Goal: Task Accomplishment & Management: Use online tool/utility

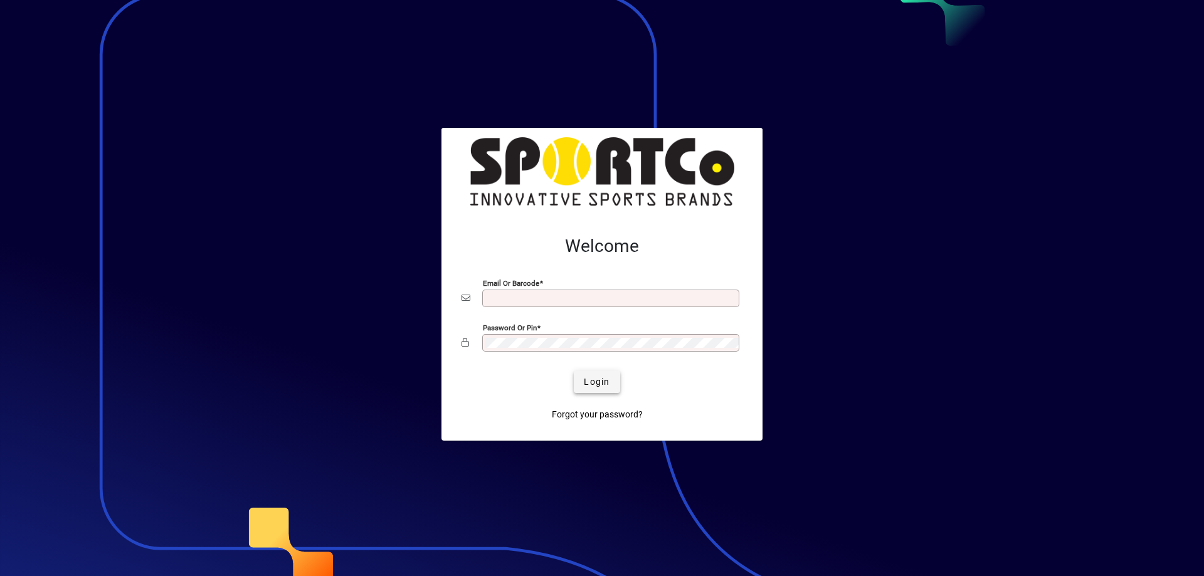
type input "**********"
click at [597, 386] on span "Login" at bounding box center [597, 382] width 26 height 13
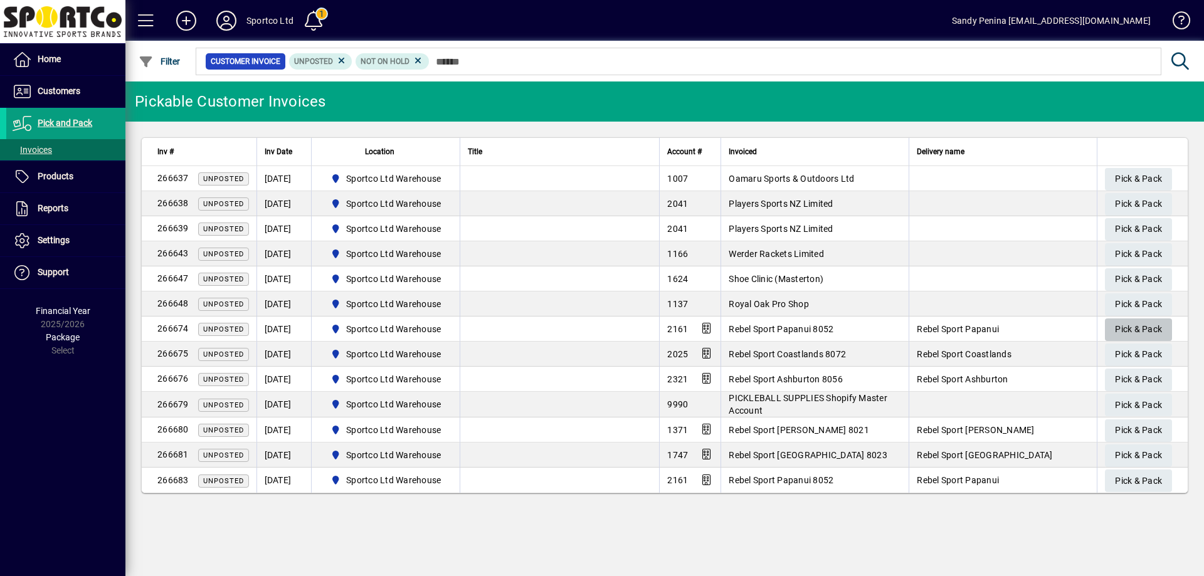
click at [1124, 325] on span "Pick & Pack" at bounding box center [1138, 329] width 47 height 21
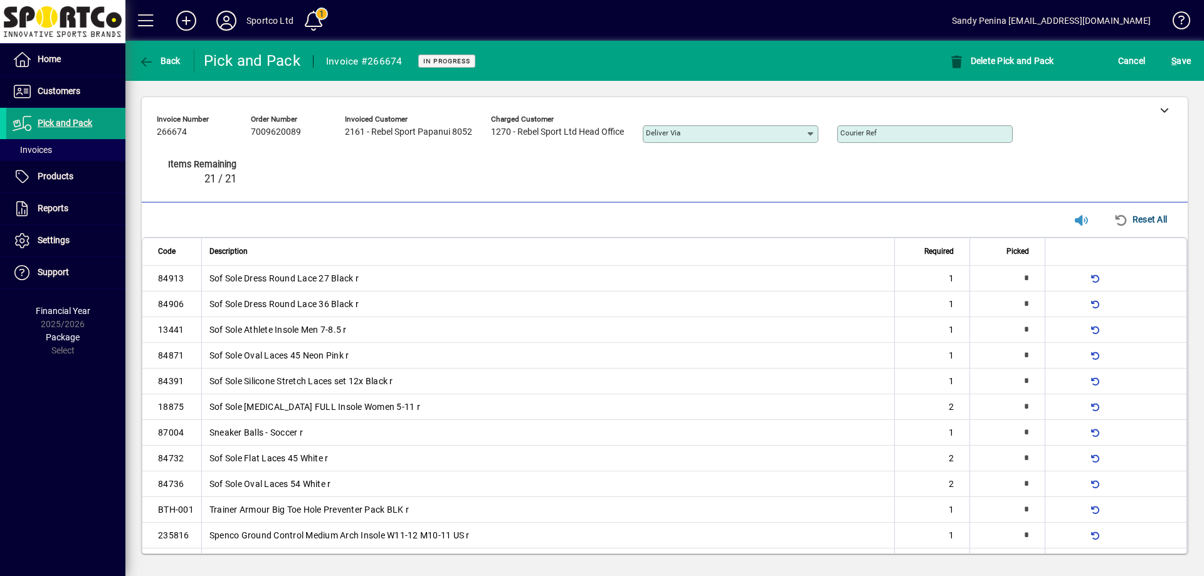
type input "*"
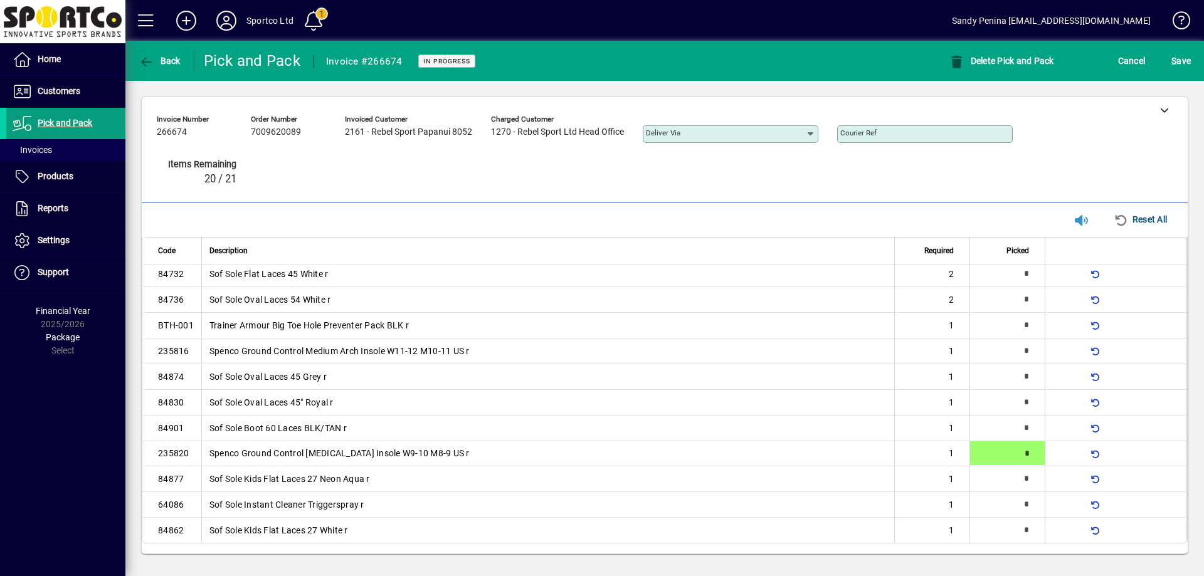
type input "*"
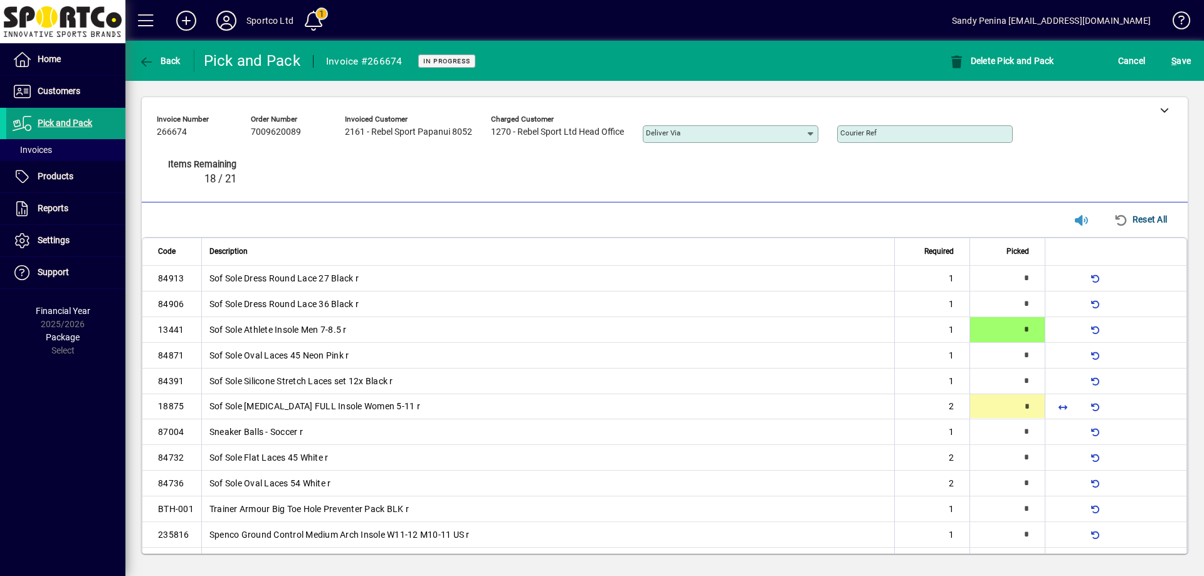
type input "*"
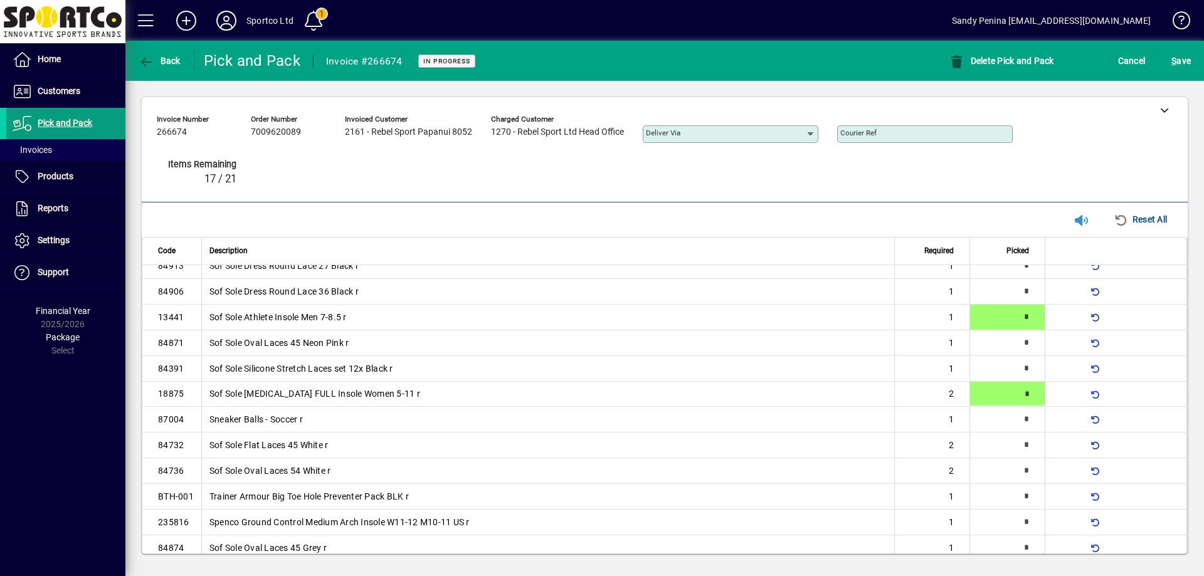
type input "*"
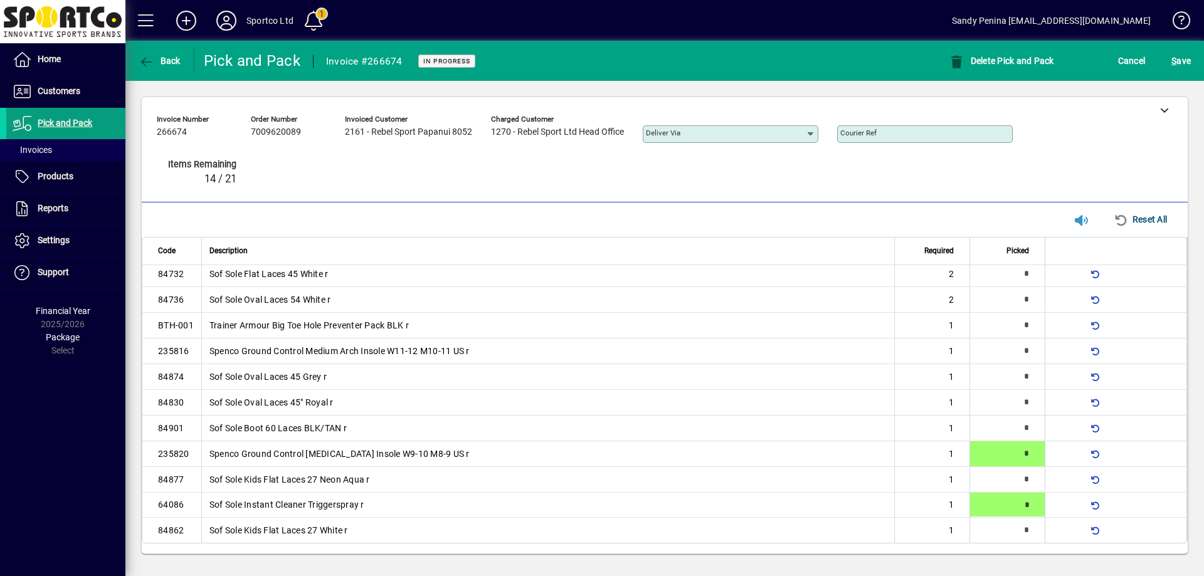
type input "*"
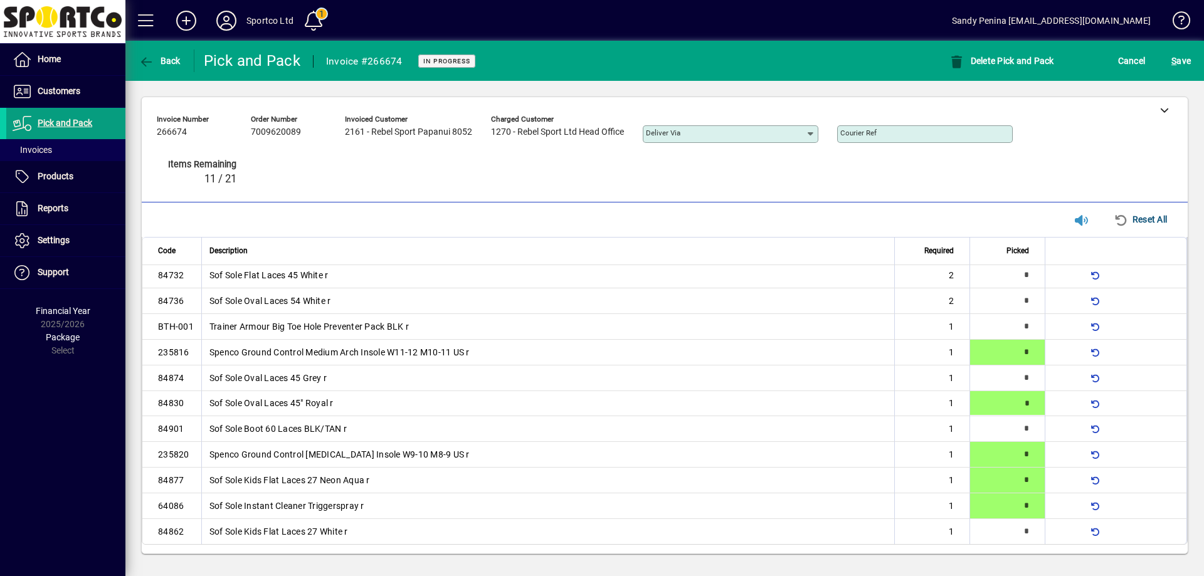
type input "*"
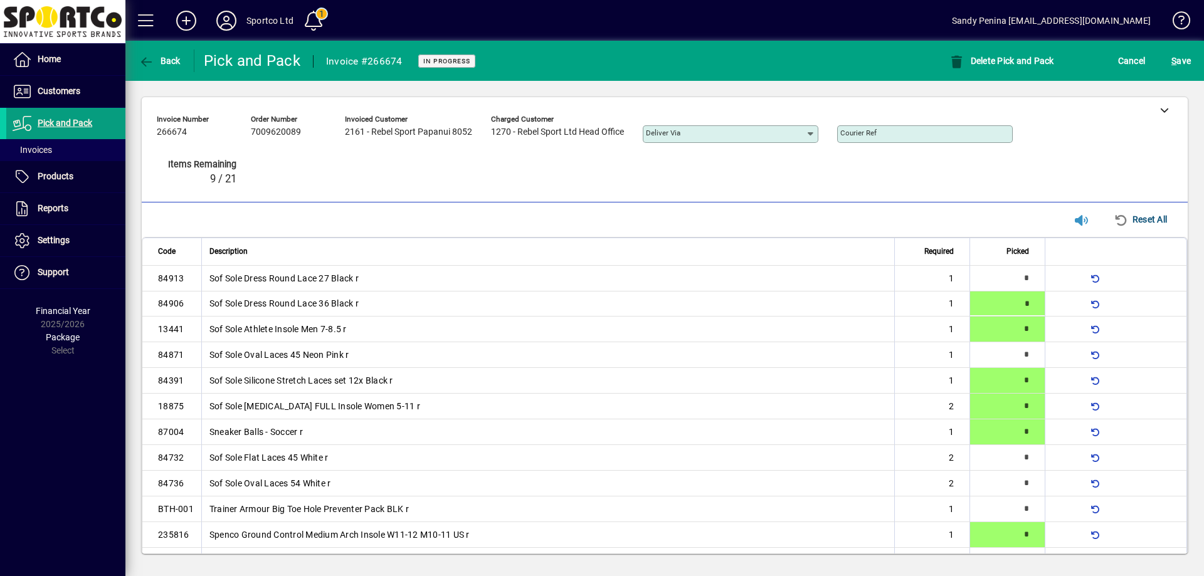
type input "*"
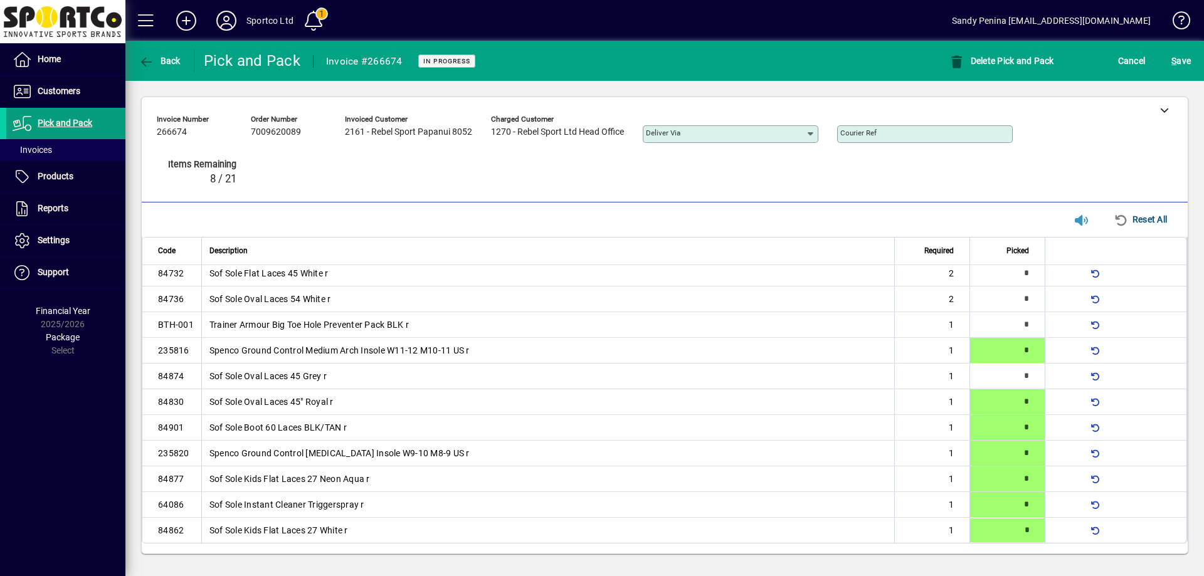
type input "*"
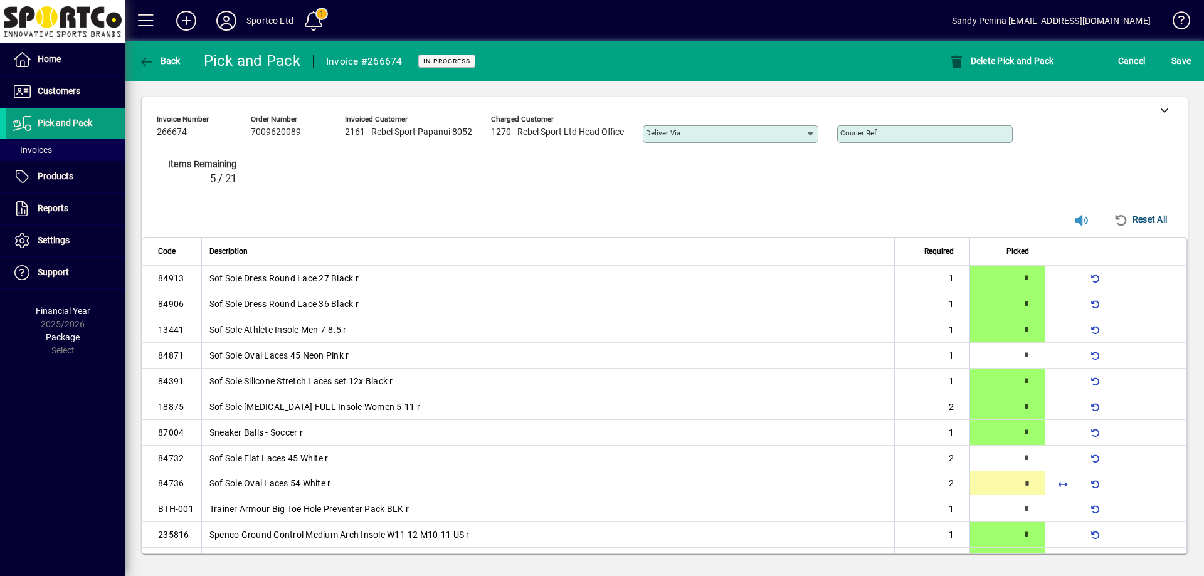
type input "*"
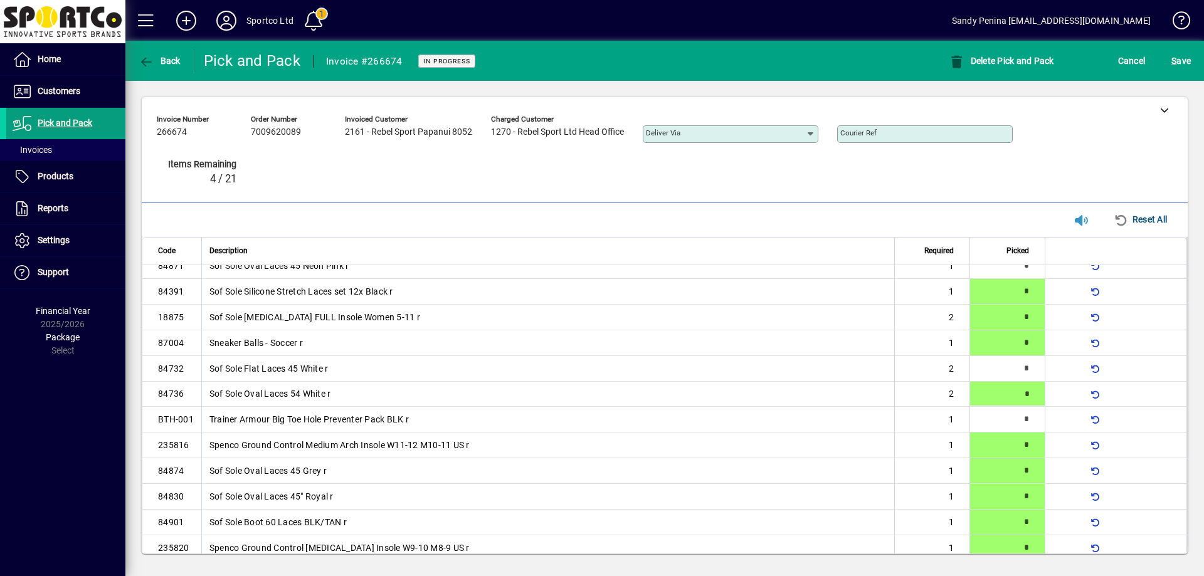
type input "*"
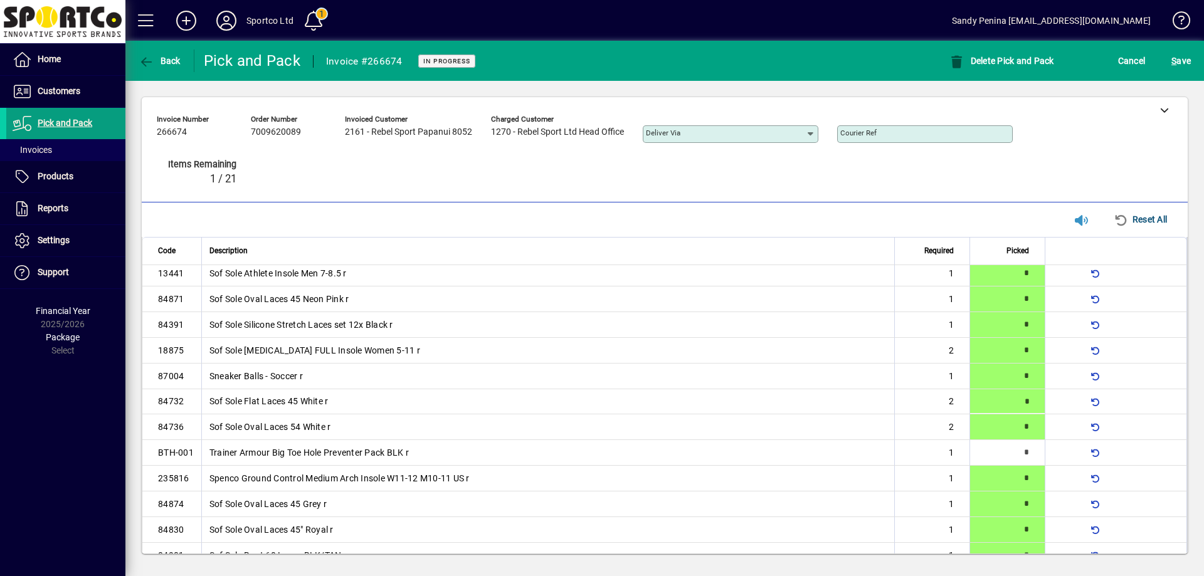
scroll to position [0, 0]
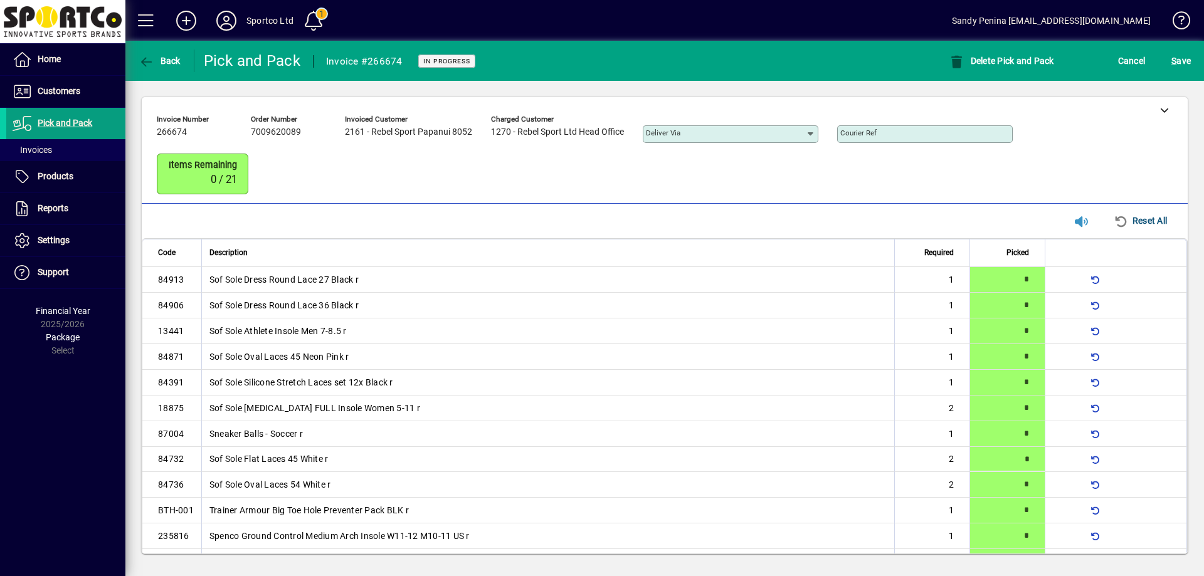
type input "*"
click at [1182, 61] on span "S ave" at bounding box center [1180, 61] width 19 height 20
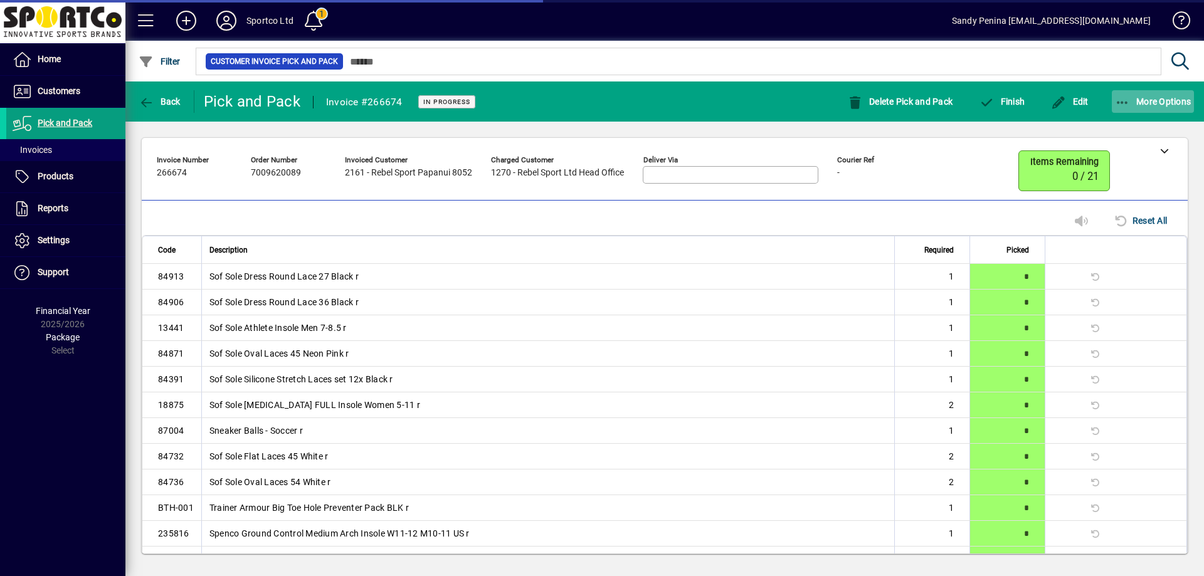
click at [1141, 99] on span "More Options" at bounding box center [1153, 102] width 76 height 10
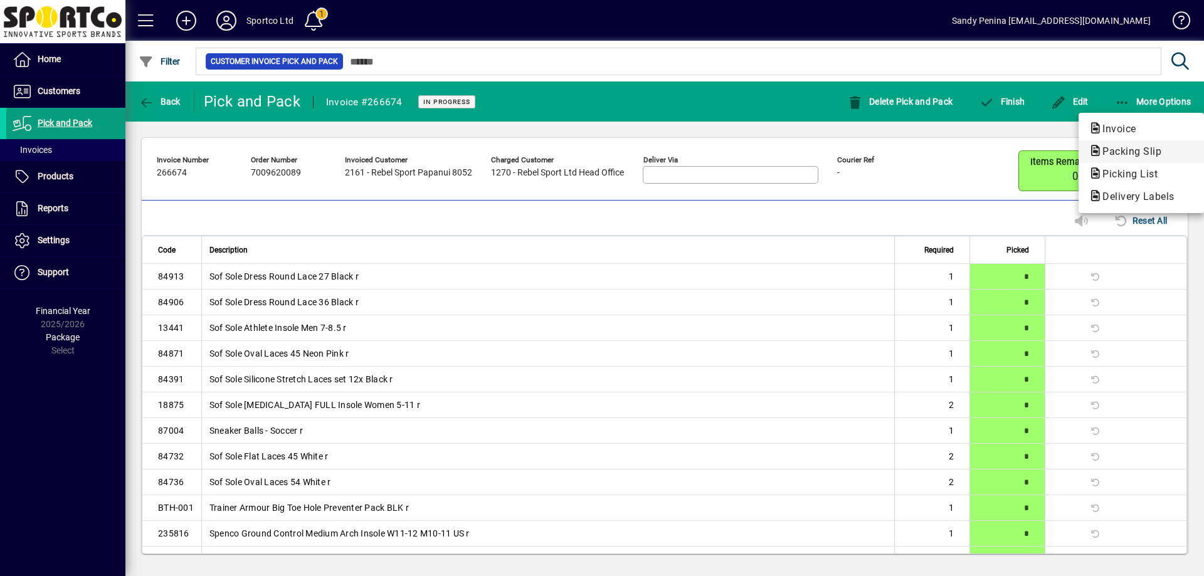
click at [1130, 150] on span "Packing Slip" at bounding box center [1127, 151] width 79 height 12
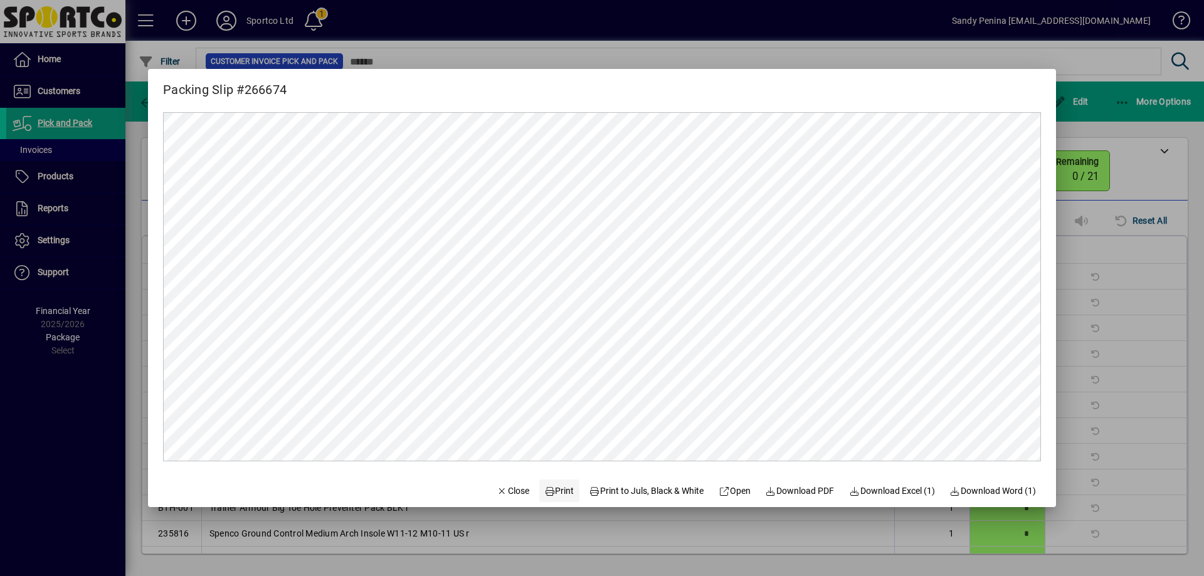
click at [544, 494] on icon at bounding box center [549, 491] width 11 height 9
click at [515, 491] on span "Close" at bounding box center [513, 491] width 33 height 13
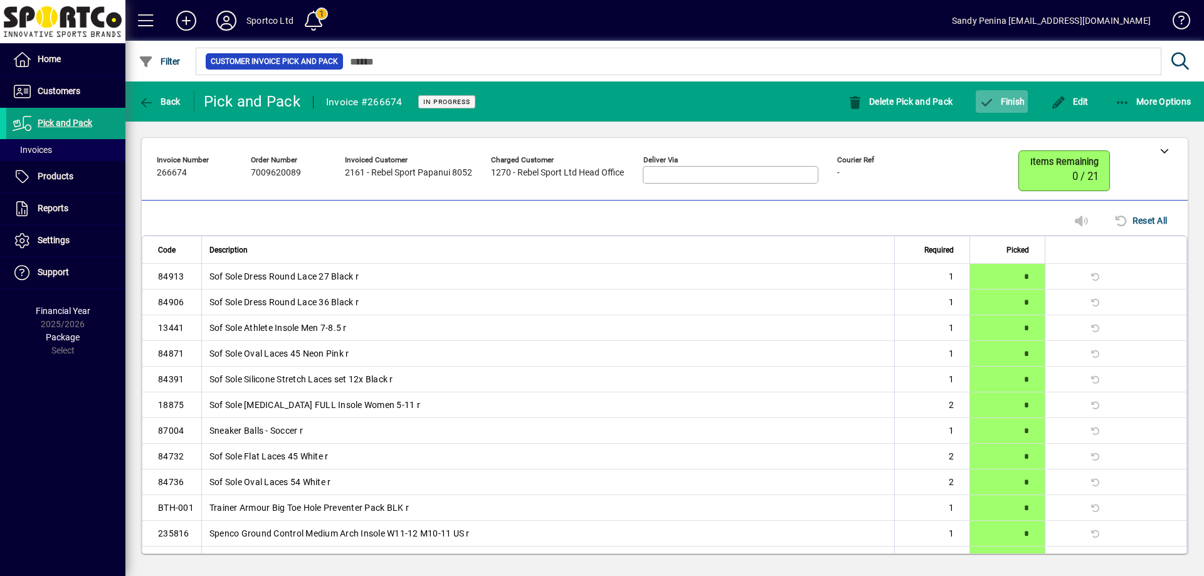
click at [998, 110] on span "button" at bounding box center [1001, 102] width 52 height 30
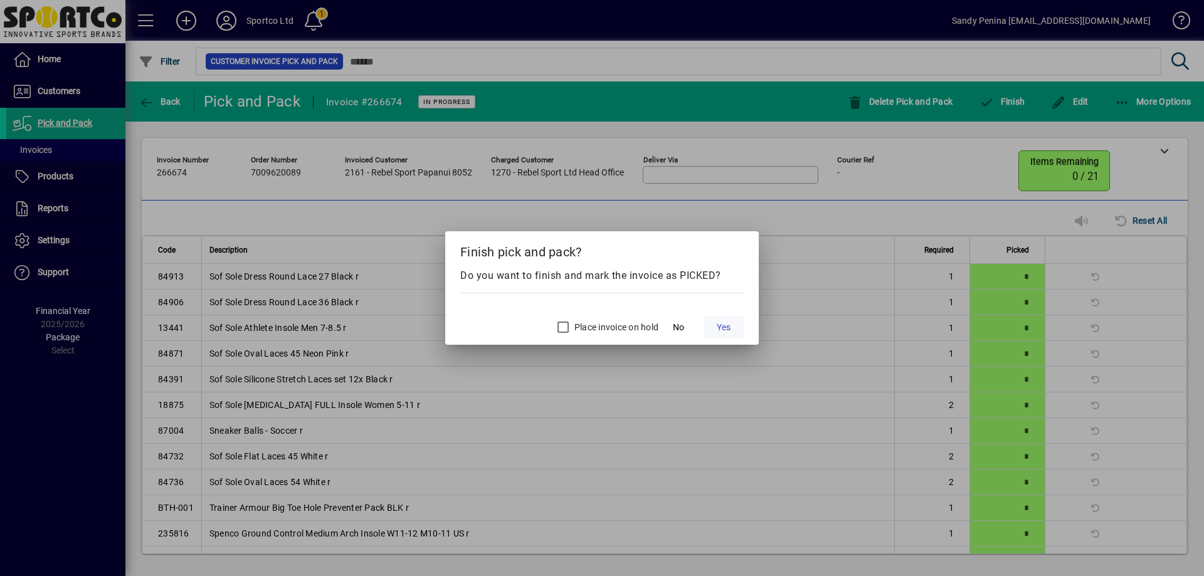
click at [734, 325] on span at bounding box center [723, 327] width 40 height 30
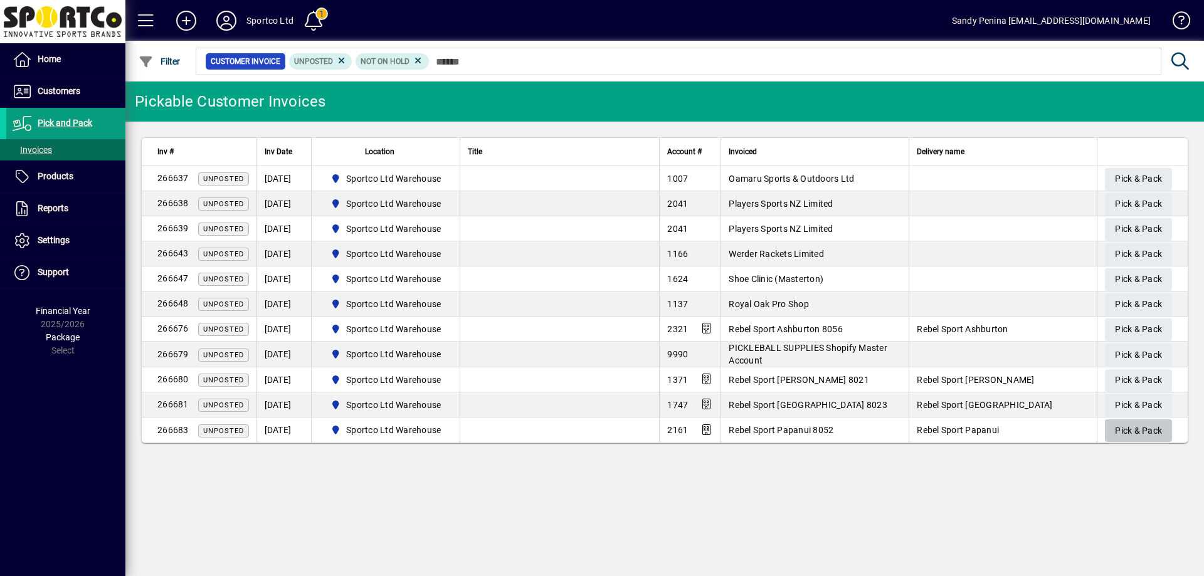
click at [1137, 434] on span "Pick & Pack" at bounding box center [1138, 431] width 47 height 21
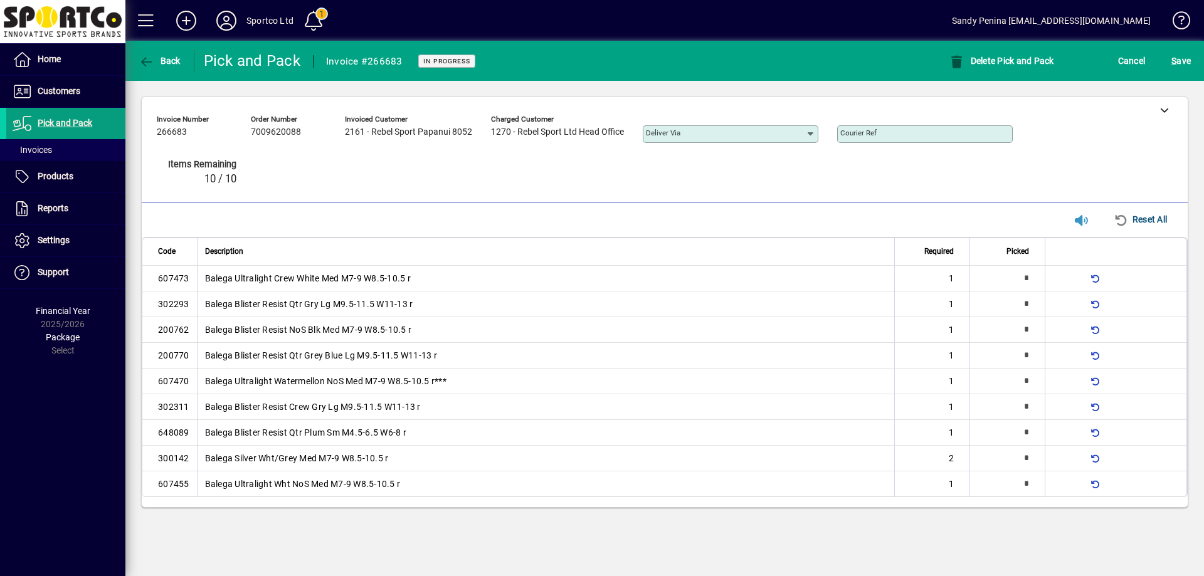
type input "*"
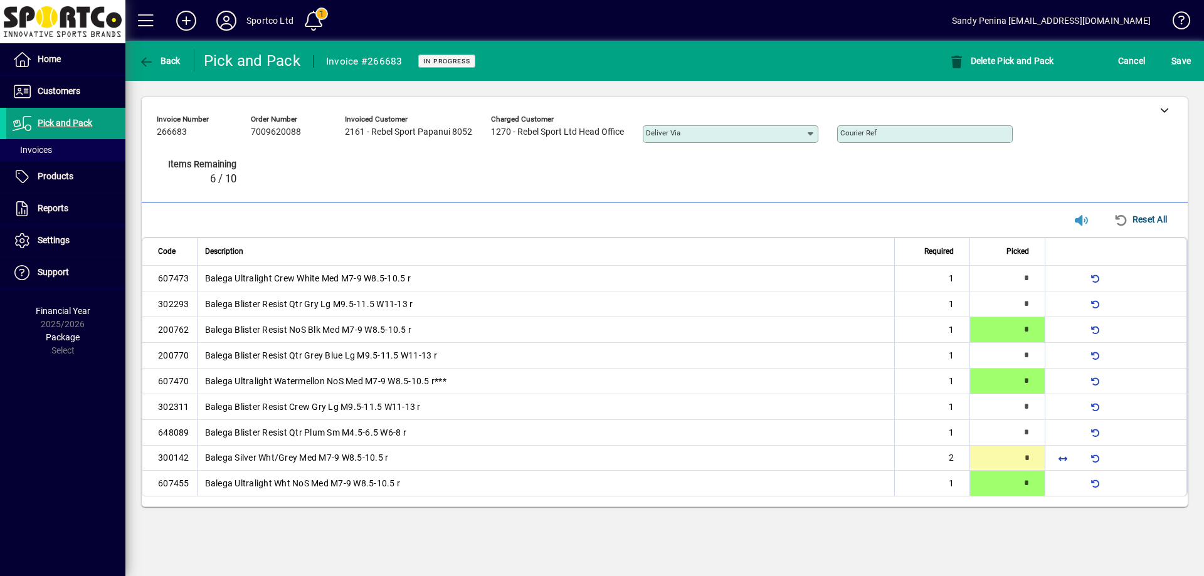
type input "*"
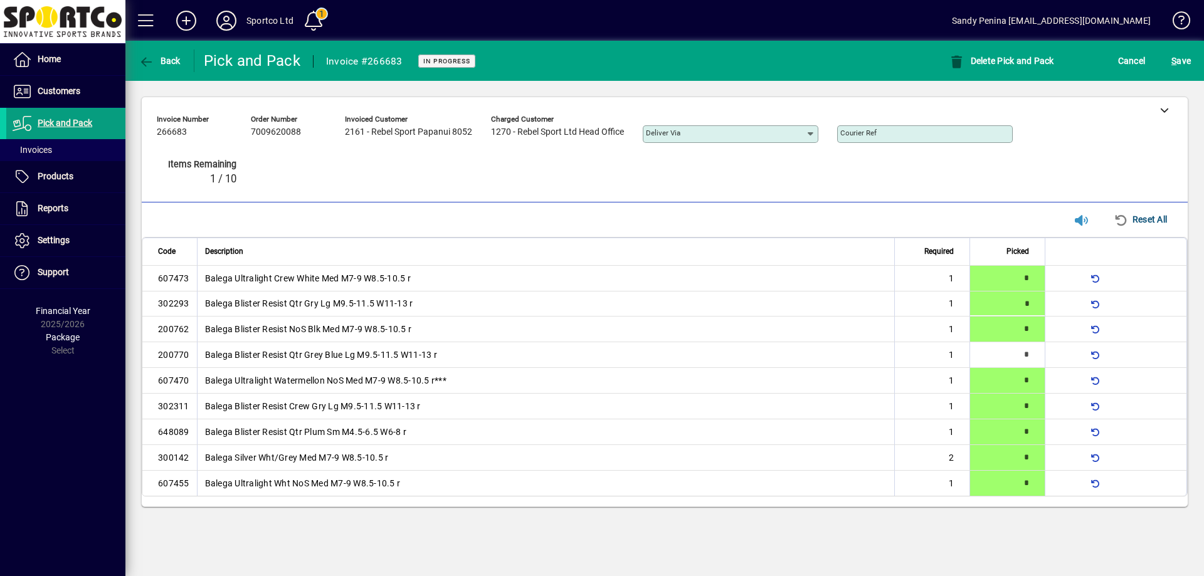
type input "*"
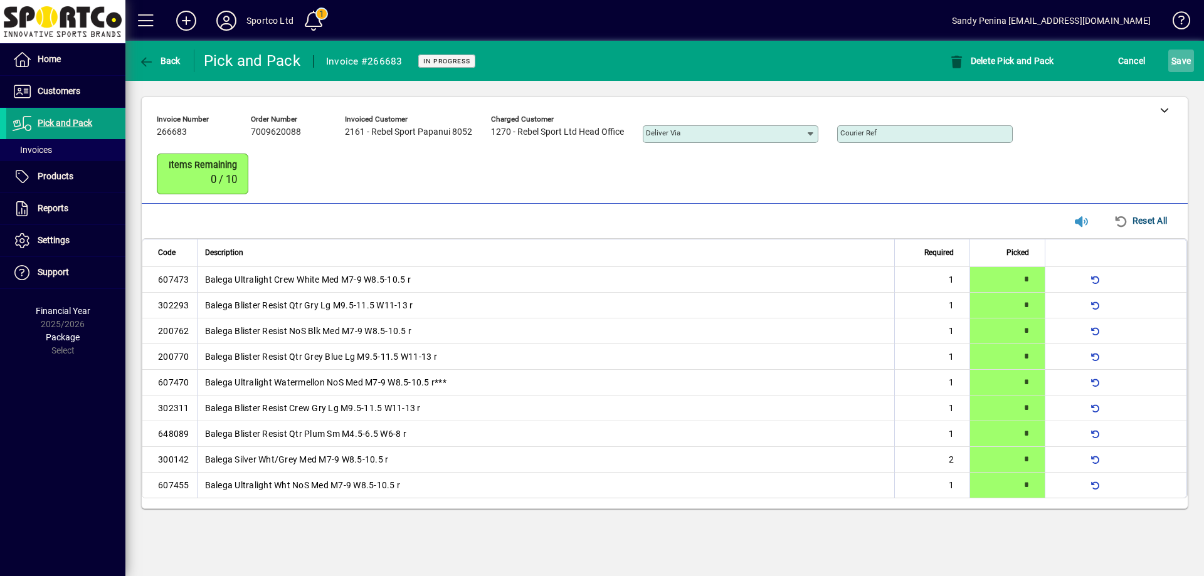
drag, startPoint x: 1158, startPoint y: 56, endPoint x: 1173, endPoint y: 58, distance: 15.1
click at [1170, 58] on div "S ave" at bounding box center [1181, 61] width 46 height 23
click at [1173, 58] on span "S" at bounding box center [1173, 61] width 5 height 10
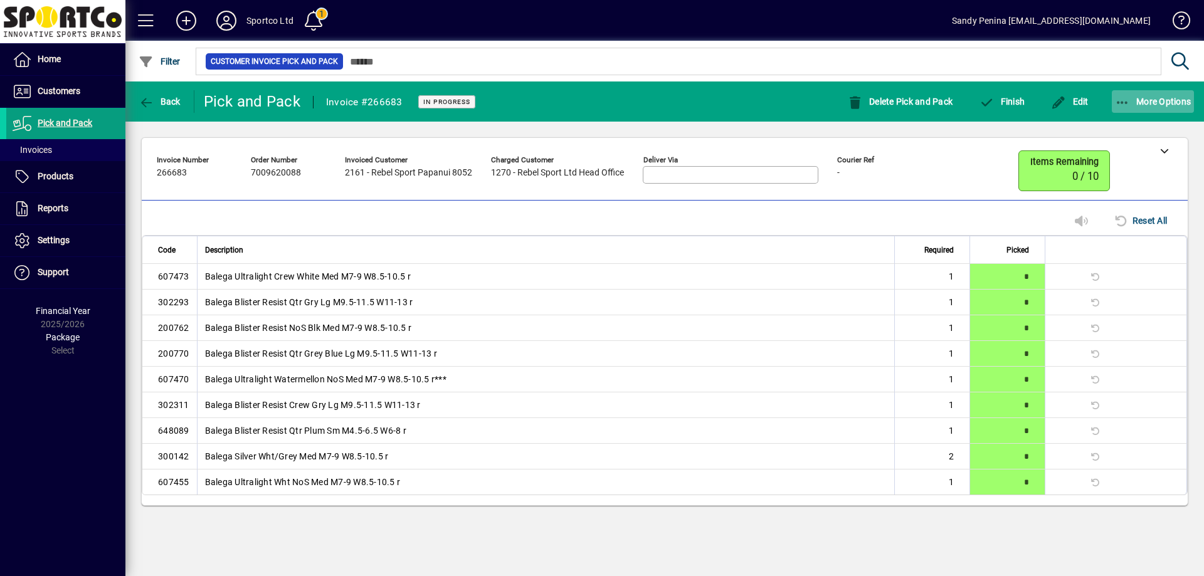
click at [1125, 103] on icon "button" at bounding box center [1123, 103] width 16 height 13
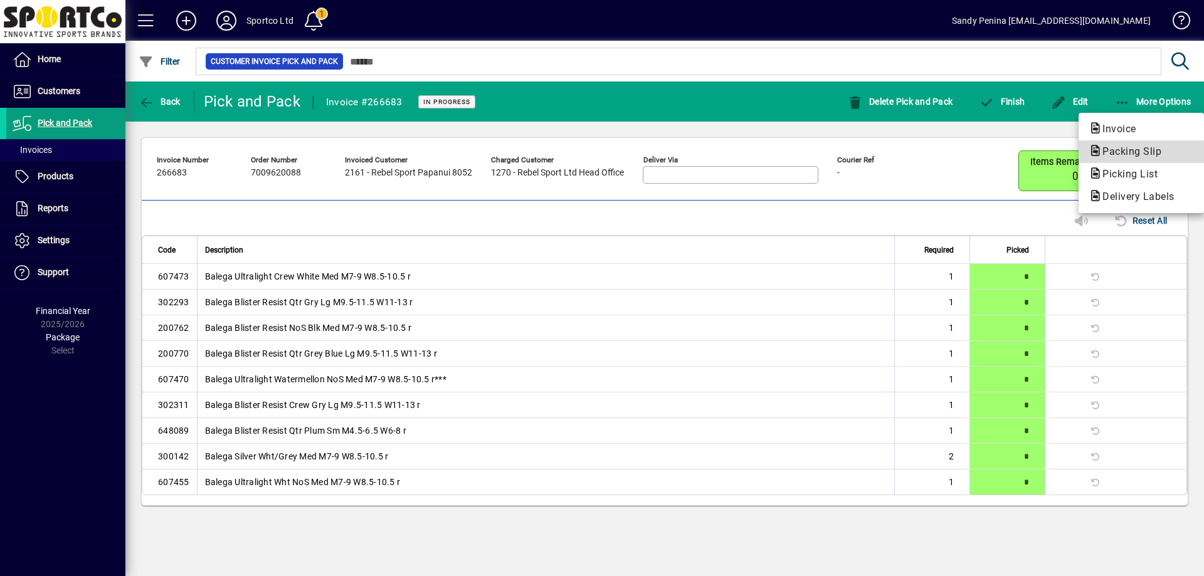
click at [1114, 153] on span "Packing Slip" at bounding box center [1127, 151] width 79 height 12
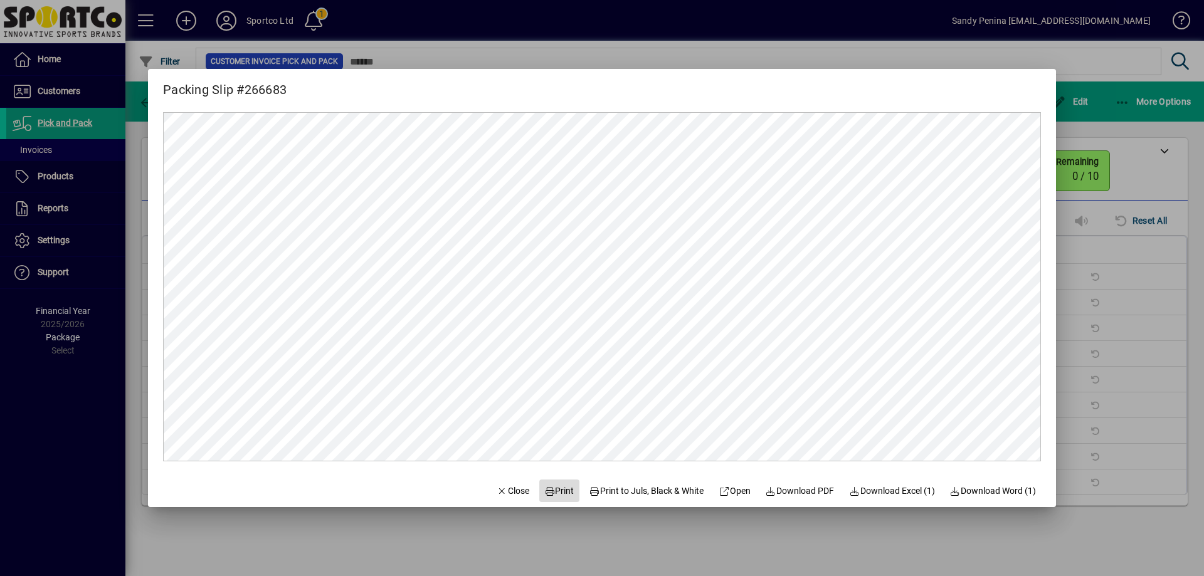
click at [560, 487] on span "Print" at bounding box center [559, 491] width 30 height 13
click at [1088, 129] on div at bounding box center [602, 288] width 1204 height 576
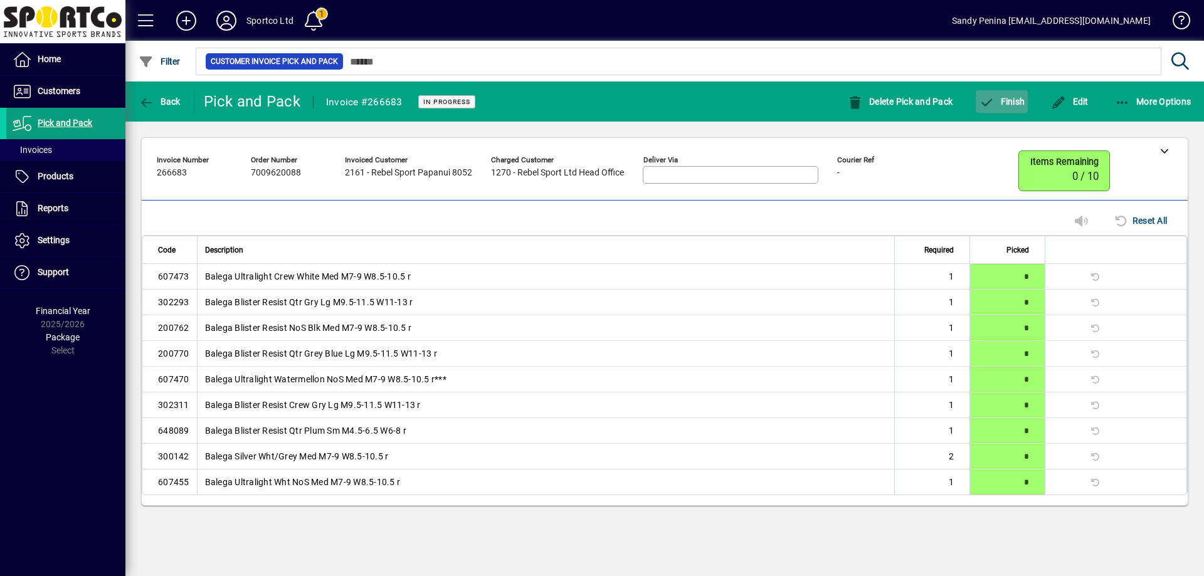
click at [1007, 102] on span "Finish" at bounding box center [1002, 102] width 46 height 10
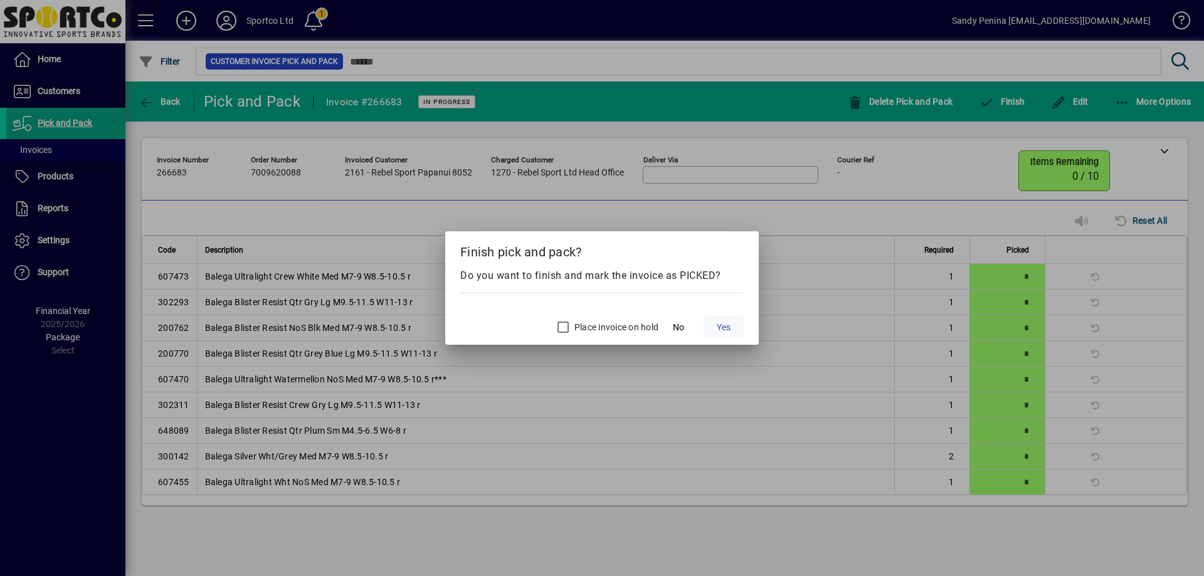
click at [725, 325] on span "Yes" at bounding box center [724, 327] width 14 height 13
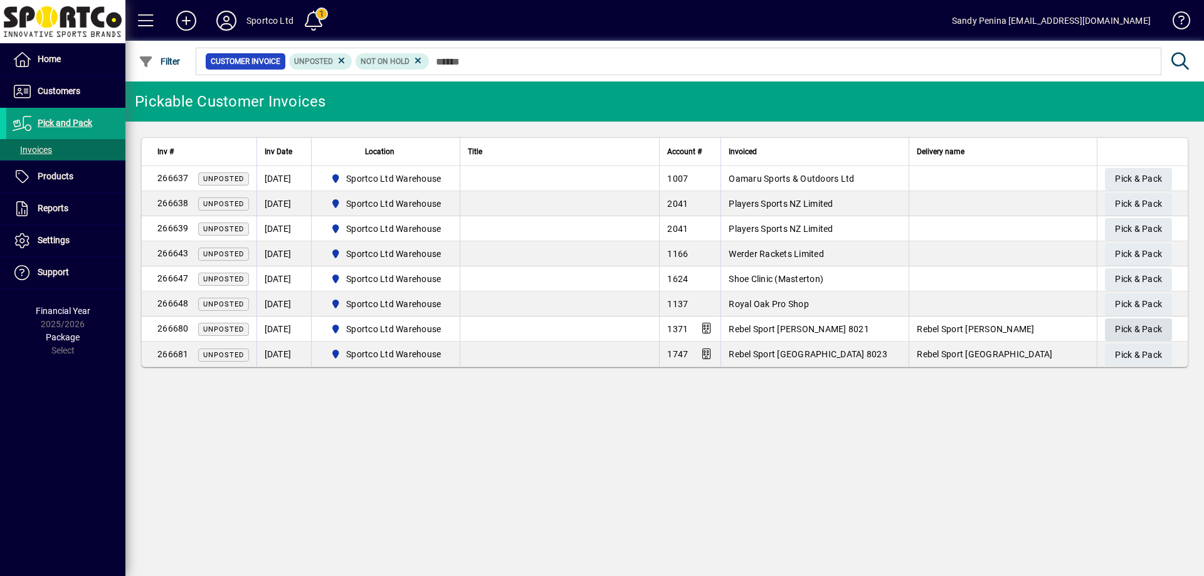
click at [1130, 327] on span "Pick & Pack" at bounding box center [1138, 329] width 47 height 21
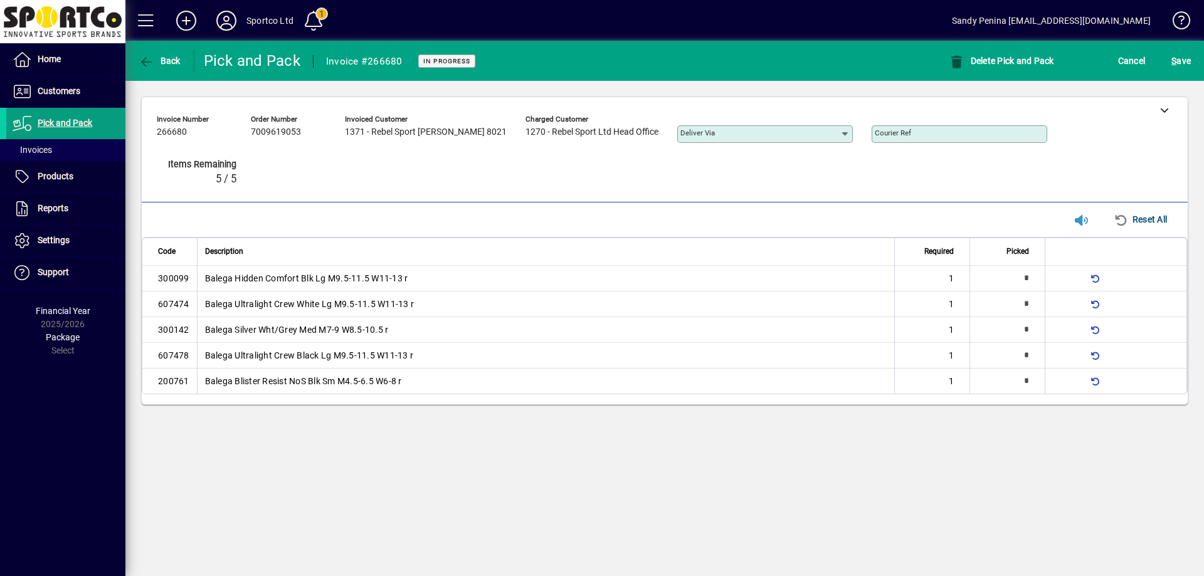
type input "*"
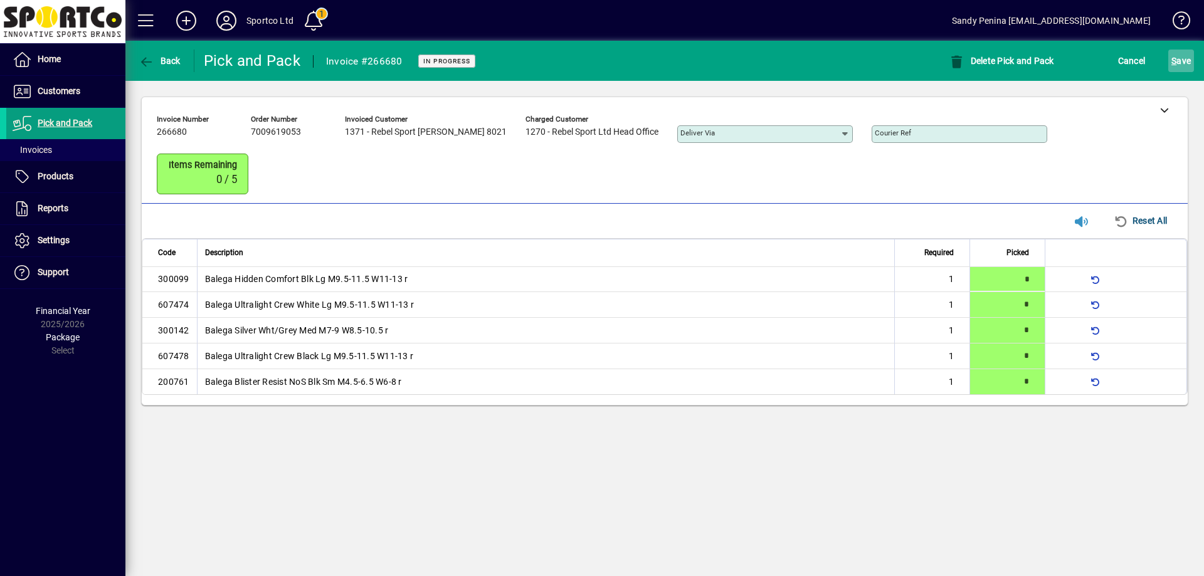
click at [1184, 58] on span "S ave" at bounding box center [1180, 61] width 19 height 20
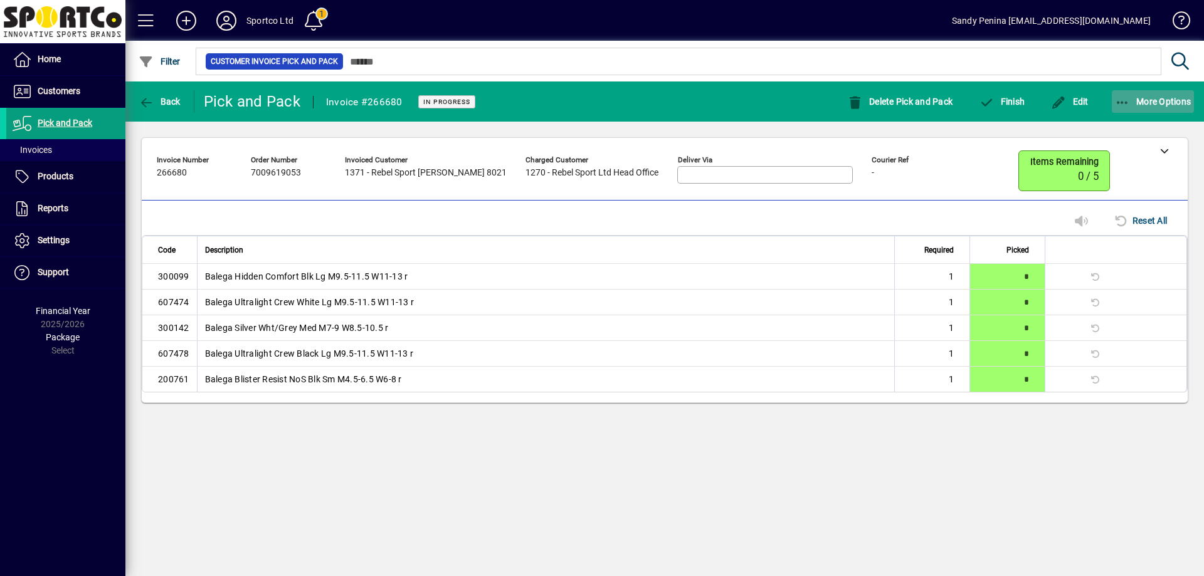
click at [1124, 105] on icon "button" at bounding box center [1123, 103] width 16 height 13
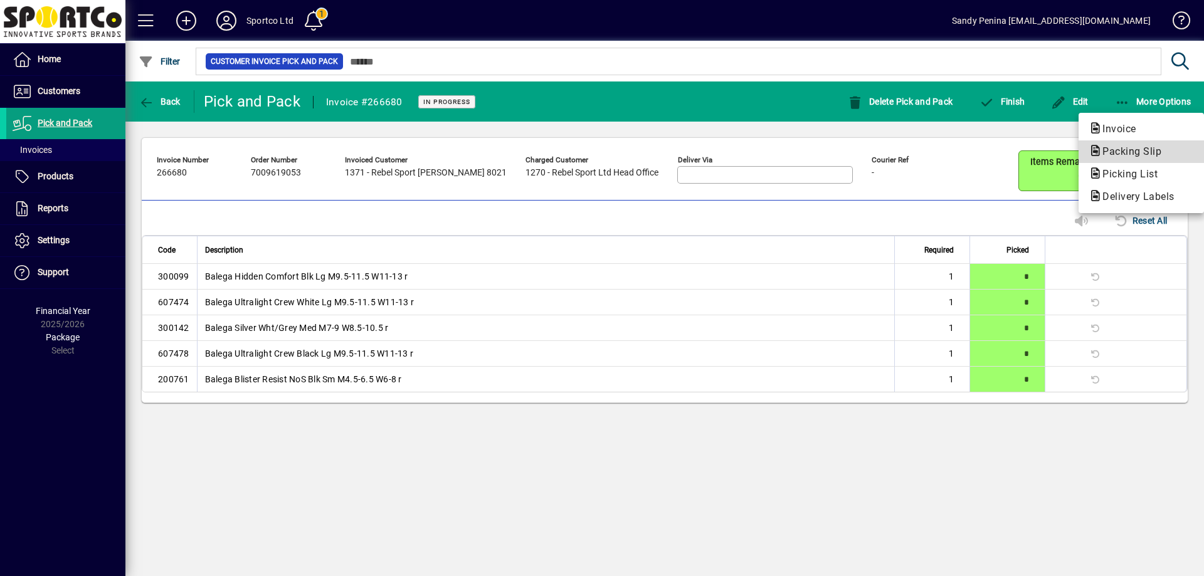
click at [1124, 146] on span "Packing Slip" at bounding box center [1127, 151] width 79 height 12
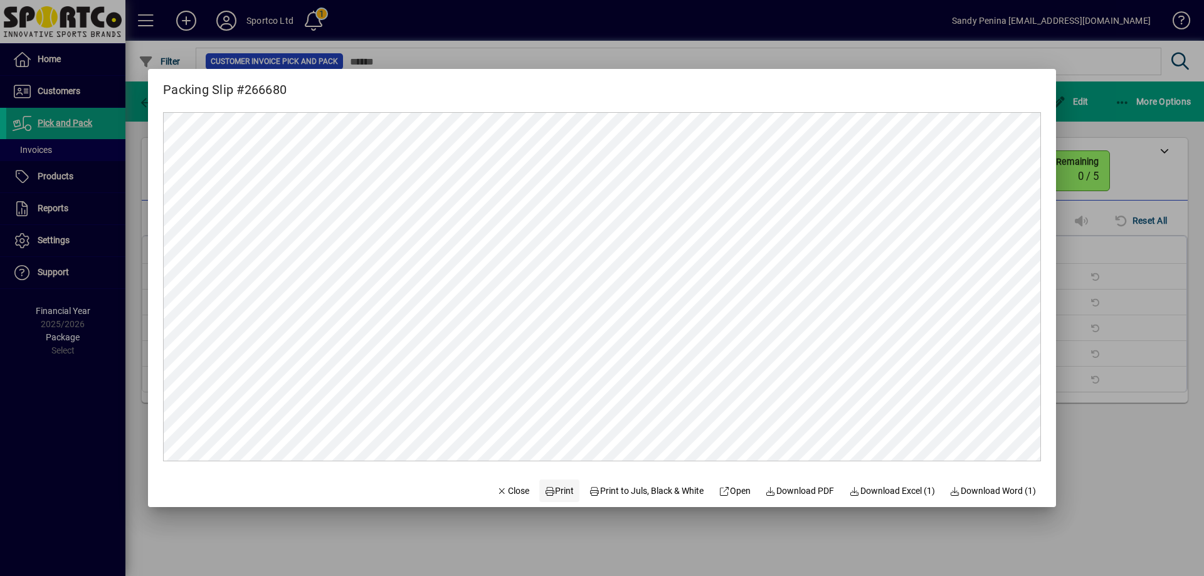
click at [544, 486] on span "Print" at bounding box center [559, 491] width 30 height 13
click at [515, 493] on span "Close" at bounding box center [513, 491] width 33 height 13
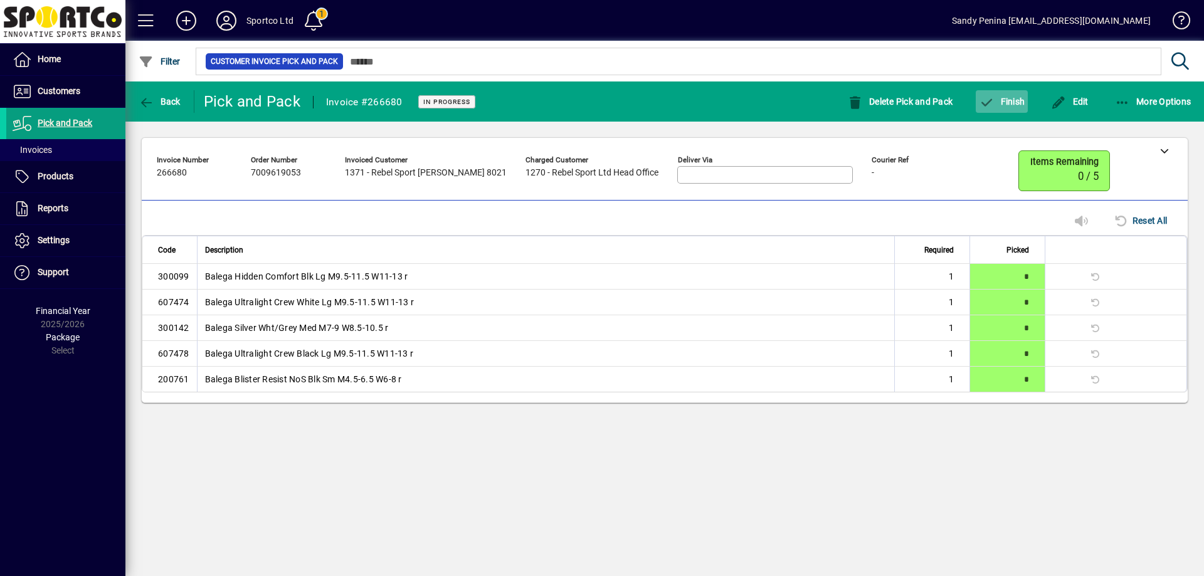
click at [996, 111] on span "button" at bounding box center [1001, 102] width 52 height 30
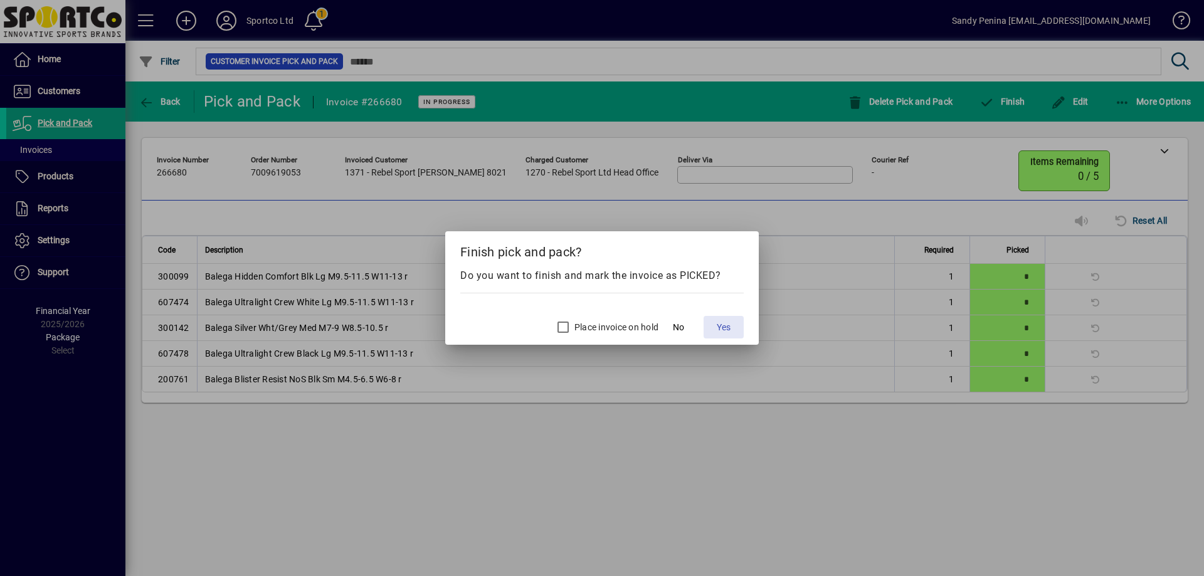
click at [728, 329] on span "Yes" at bounding box center [724, 327] width 14 height 13
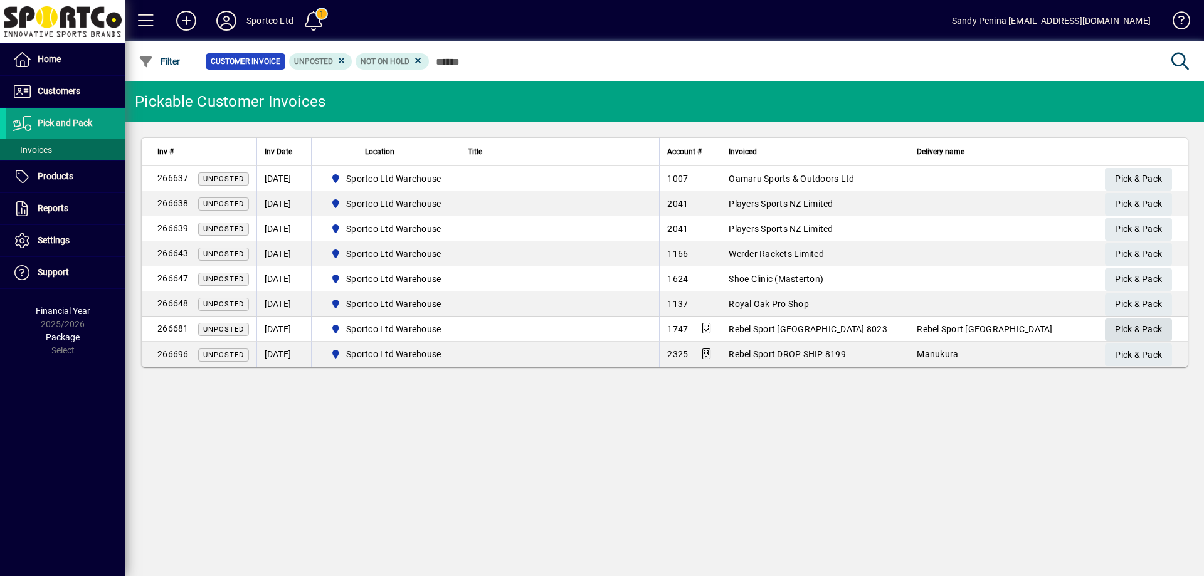
click at [1131, 333] on span "Pick & Pack" at bounding box center [1138, 329] width 47 height 21
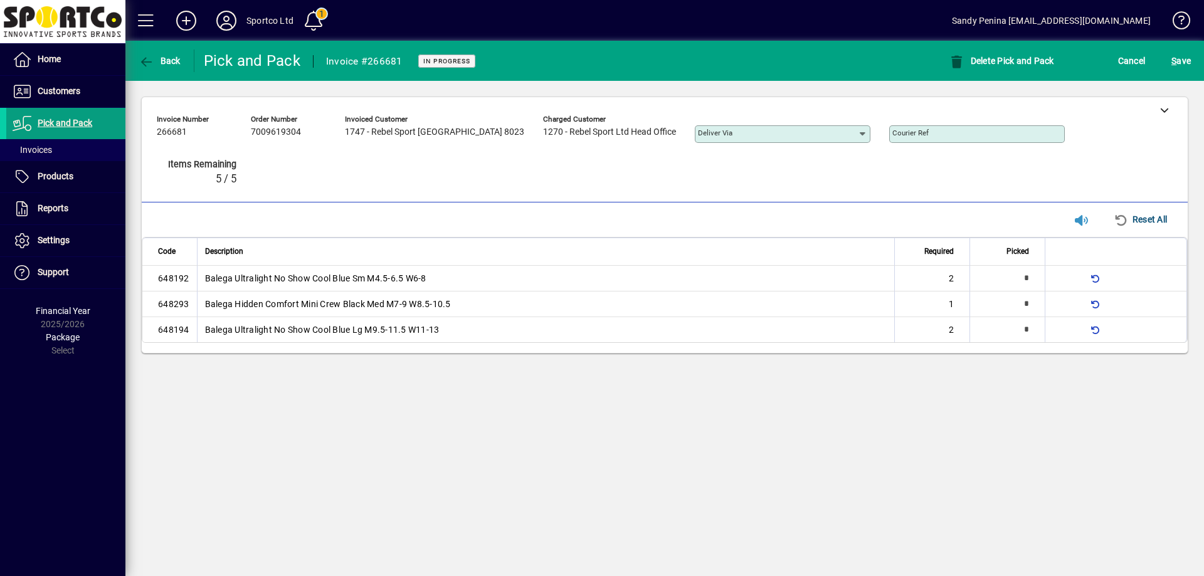
type input "*"
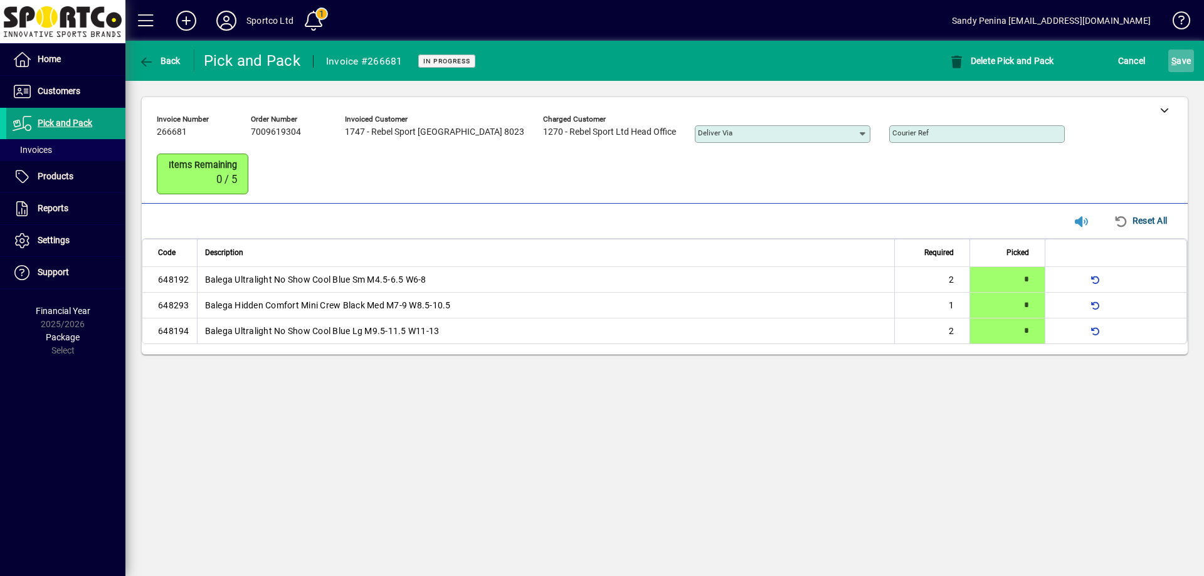
drag, startPoint x: 1178, startPoint y: 77, endPoint x: 1178, endPoint y: 66, distance: 11.3
click at [1178, 74] on mat-toolbar-row "Back Pick and Pack Invoice #266681 In Progress Delete Pick and Pack Cancel S ave" at bounding box center [664, 61] width 1078 height 40
click at [1178, 64] on span "S ave" at bounding box center [1180, 61] width 19 height 20
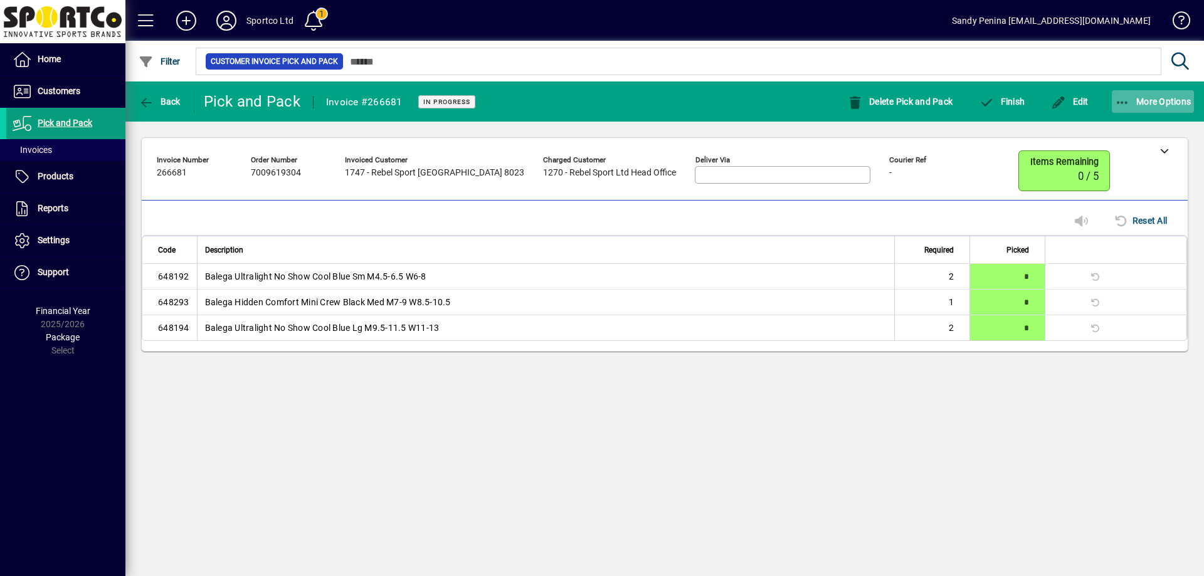
click at [1129, 91] on span "button" at bounding box center [1153, 102] width 83 height 30
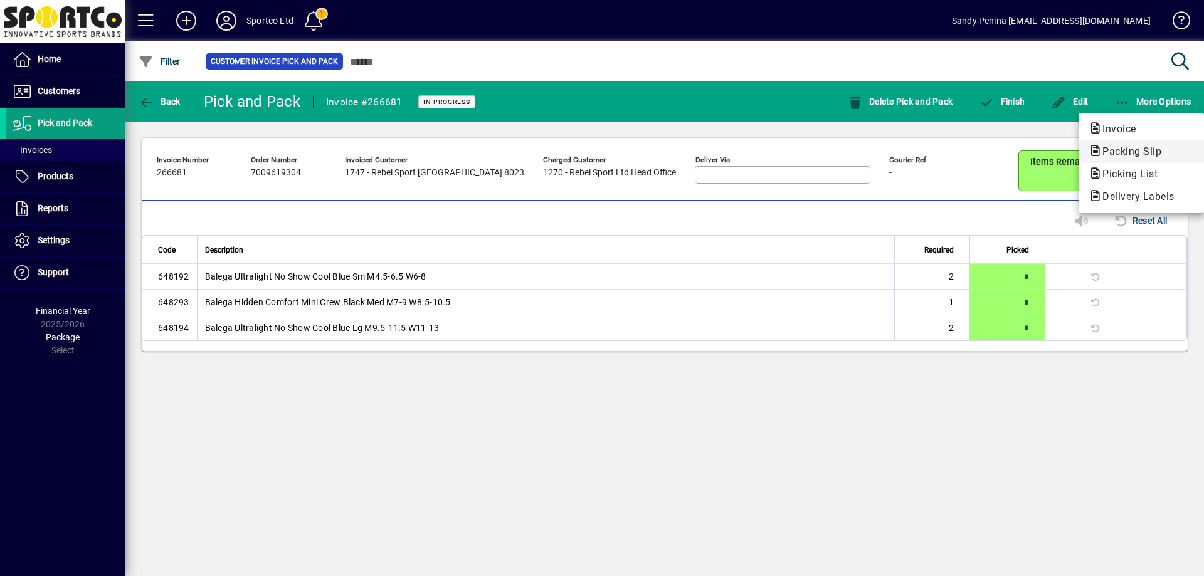
click at [1116, 159] on span "Packing Slip" at bounding box center [1140, 151] width 105 height 15
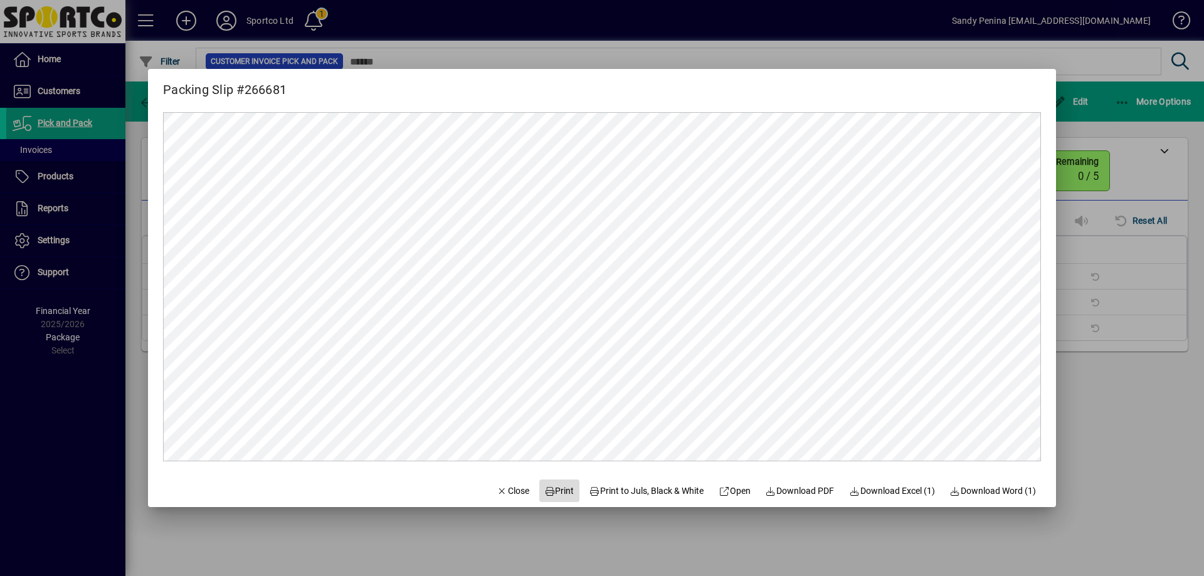
click at [546, 488] on span "Print" at bounding box center [559, 491] width 30 height 13
click at [508, 494] on span "Close" at bounding box center [513, 491] width 33 height 13
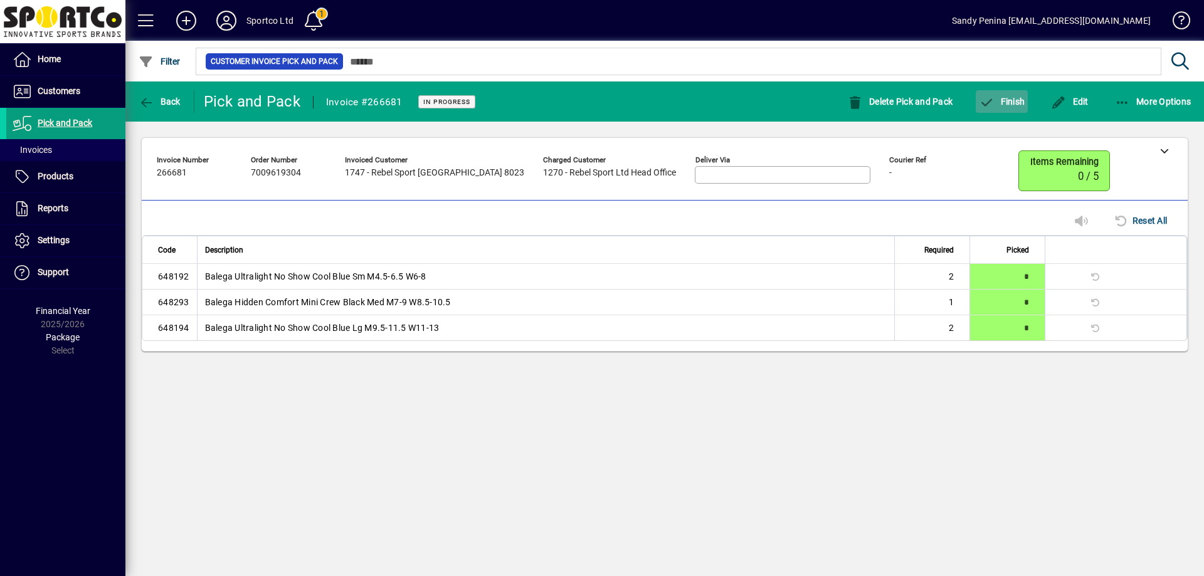
click at [1015, 103] on span "Finish" at bounding box center [1002, 102] width 46 height 10
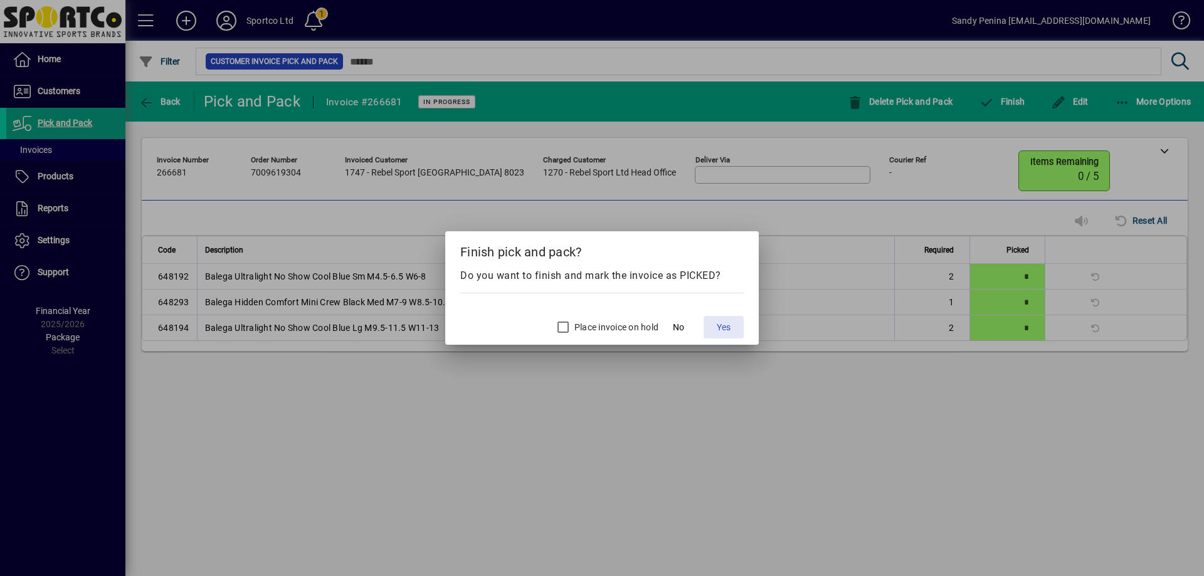
click at [728, 336] on span at bounding box center [723, 327] width 40 height 30
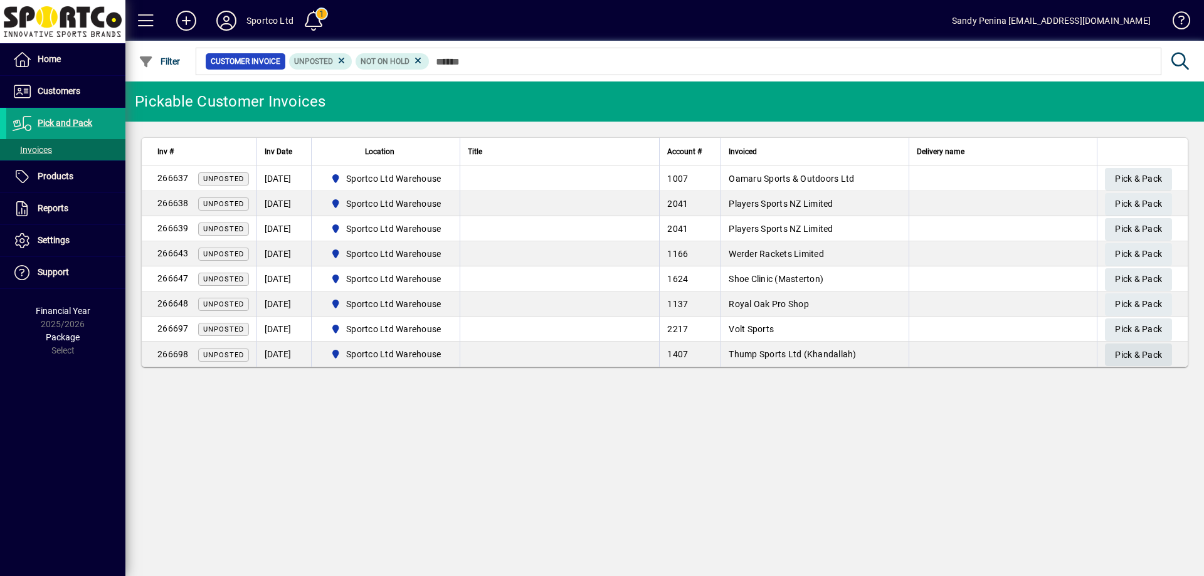
click at [1125, 357] on span "Pick & Pack" at bounding box center [1138, 355] width 47 height 21
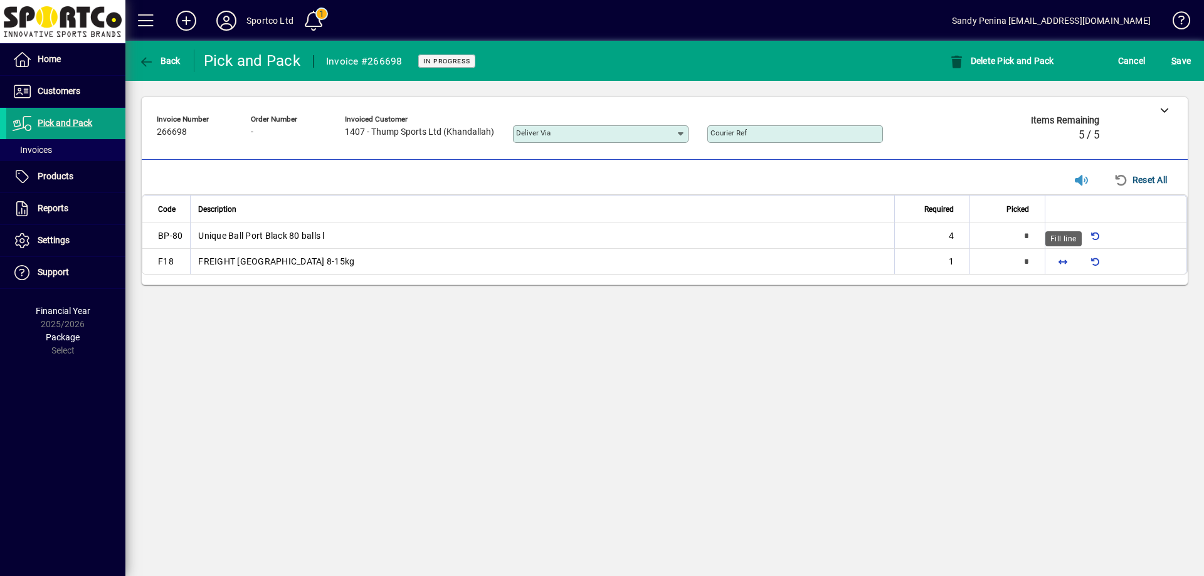
click at [1051, 260] on span "button" at bounding box center [1063, 261] width 30 height 30
type input "*"
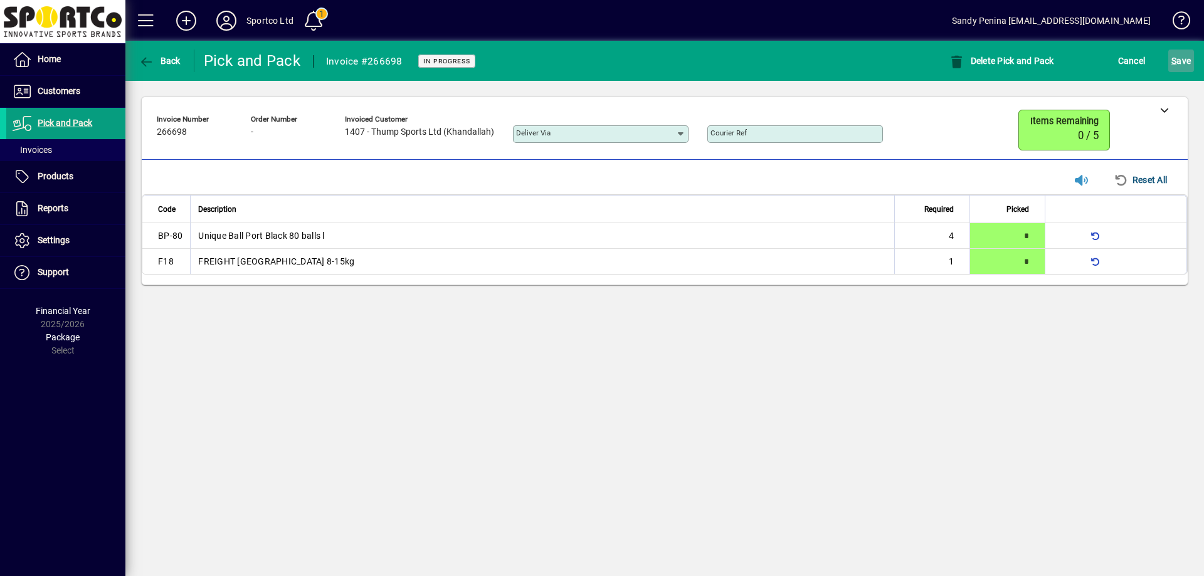
click at [1184, 59] on span "S ave" at bounding box center [1180, 61] width 19 height 20
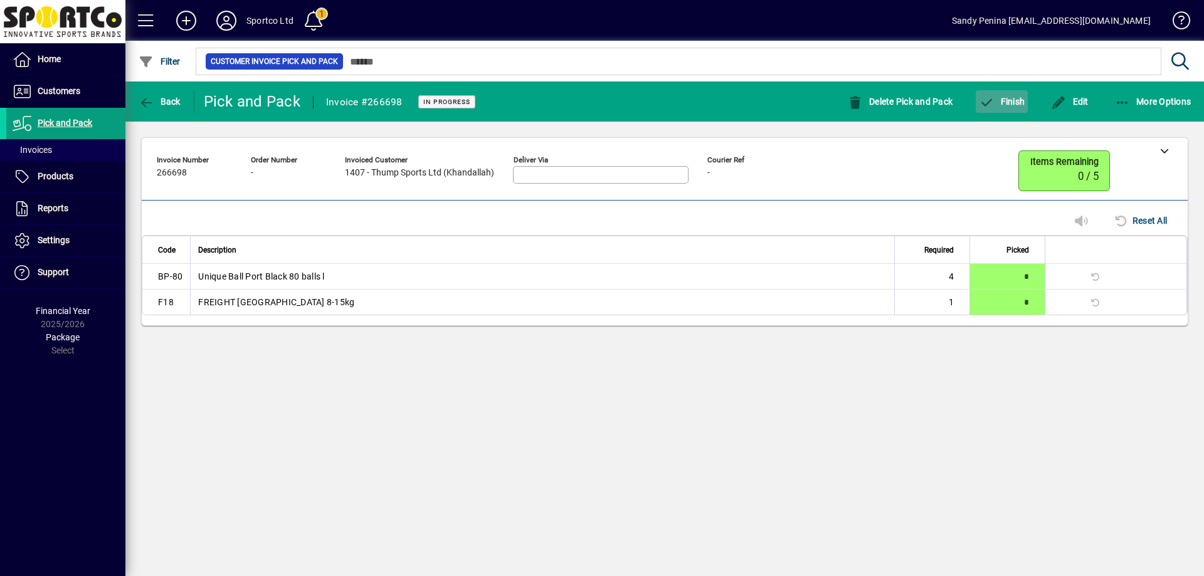
click at [1016, 102] on span "Finish" at bounding box center [1002, 102] width 46 height 10
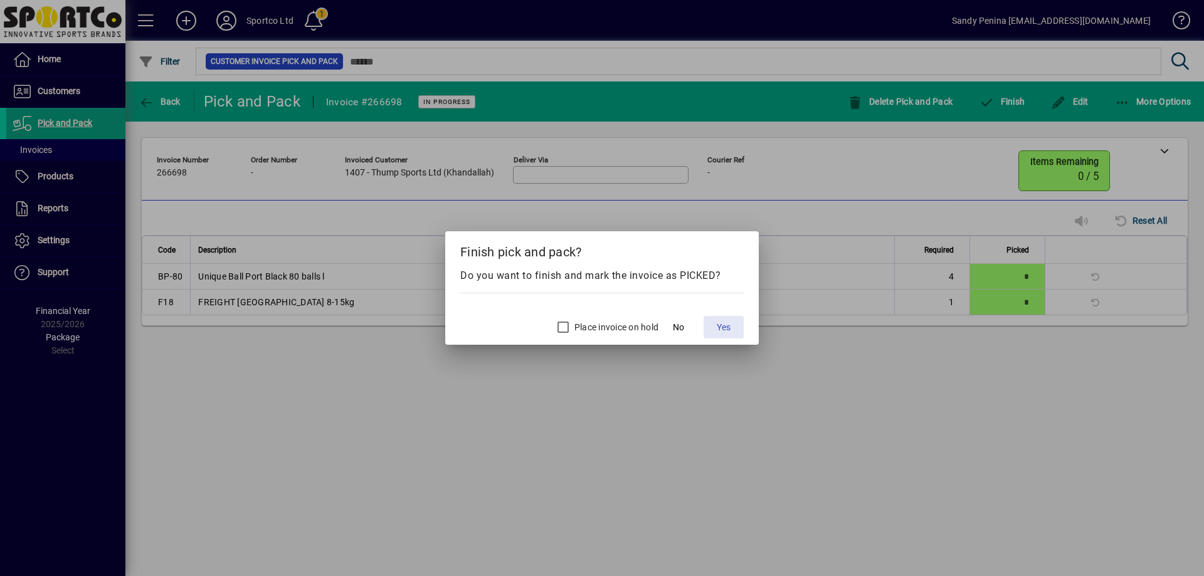
click at [721, 332] on span "Yes" at bounding box center [724, 327] width 14 height 13
